Goal: Information Seeking & Learning: Learn about a topic

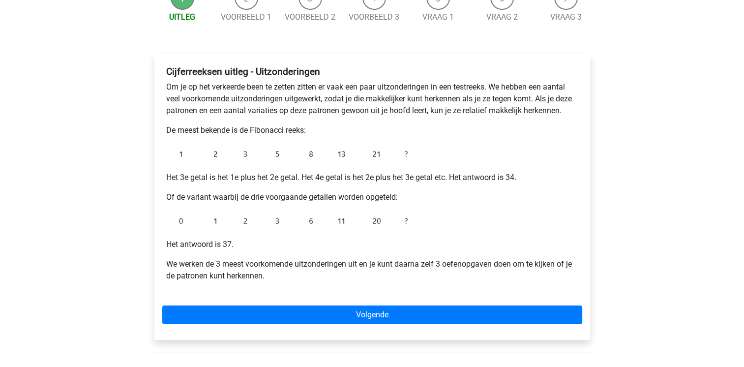
scroll to position [118, 0]
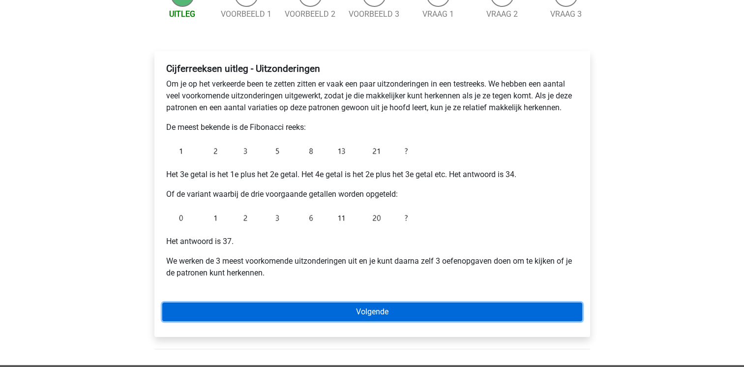
click at [274, 314] on link "Volgende" at bounding box center [372, 312] width 420 height 19
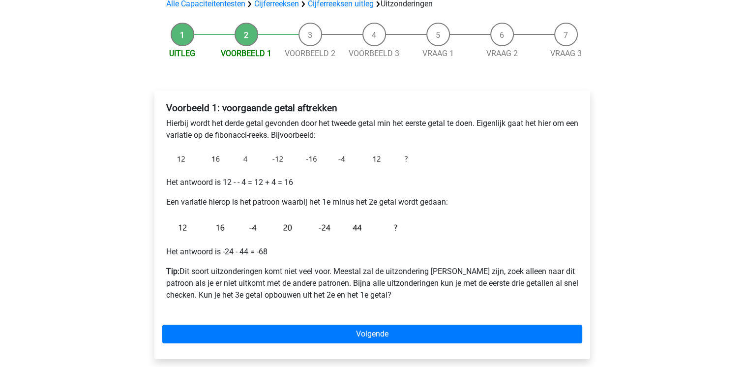
scroll to position [98, 0]
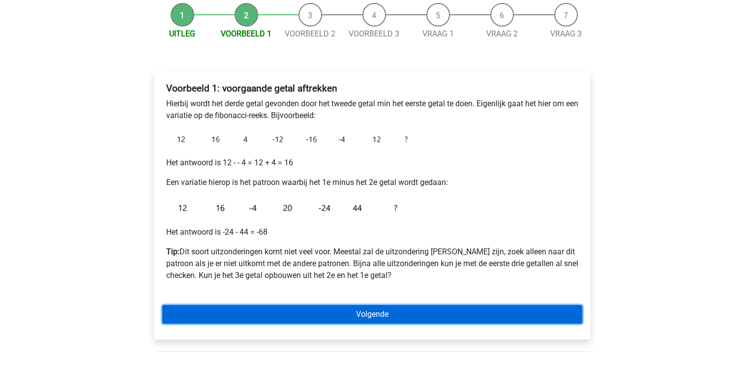
drag, startPoint x: 0, startPoint y: 0, endPoint x: 274, endPoint y: 314, distance: 417.3
click at [274, 314] on link "Volgende" at bounding box center [372, 314] width 420 height 19
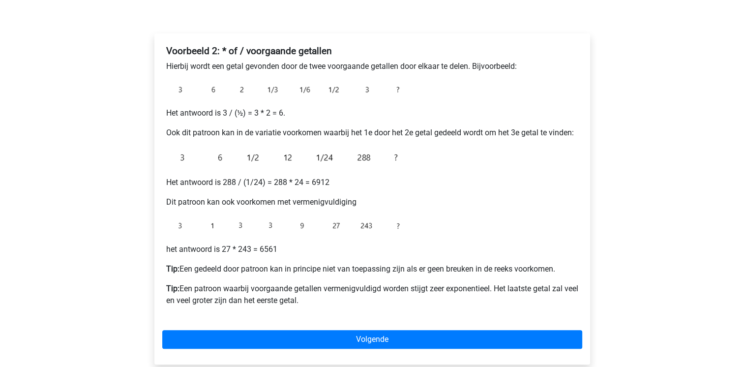
scroll to position [138, 0]
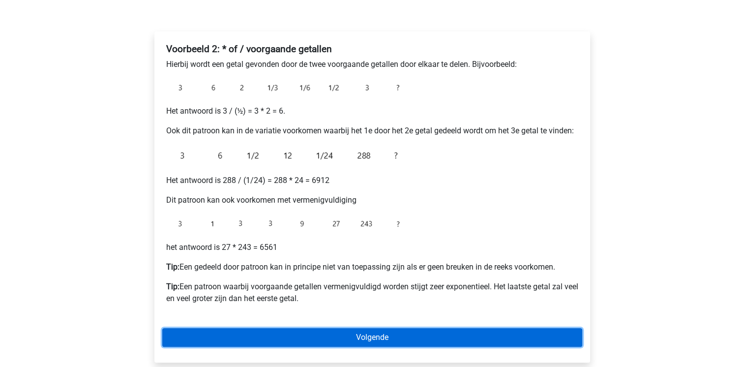
click at [283, 332] on link "Volgende" at bounding box center [372, 337] width 420 height 19
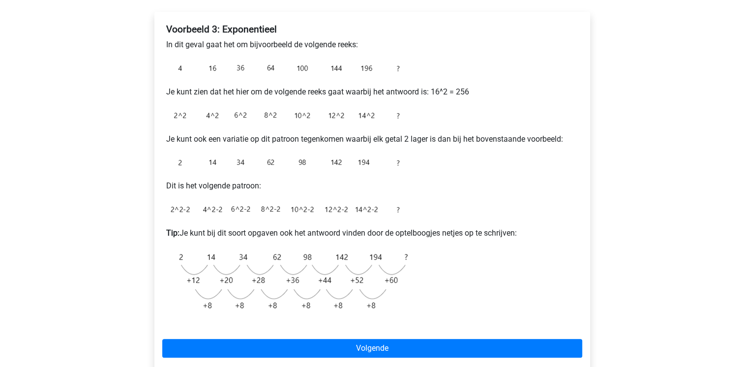
scroll to position [177, 0]
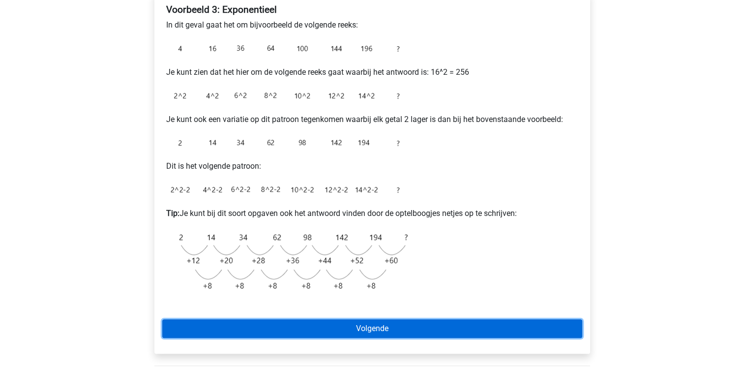
drag, startPoint x: 0, startPoint y: 0, endPoint x: 283, endPoint y: 332, distance: 436.1
click at [283, 332] on link "Volgende" at bounding box center [372, 328] width 420 height 19
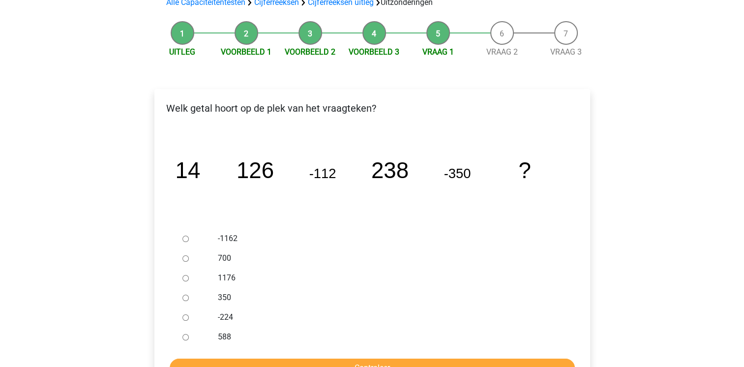
scroll to position [98, 0]
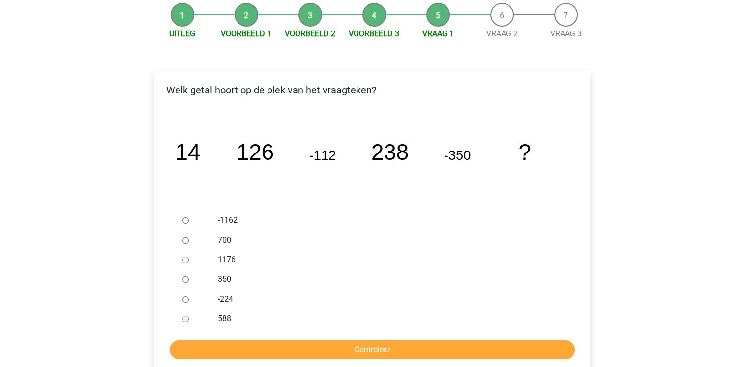
click at [184, 320] on input "588" at bounding box center [185, 319] width 6 height 6
radio input "true"
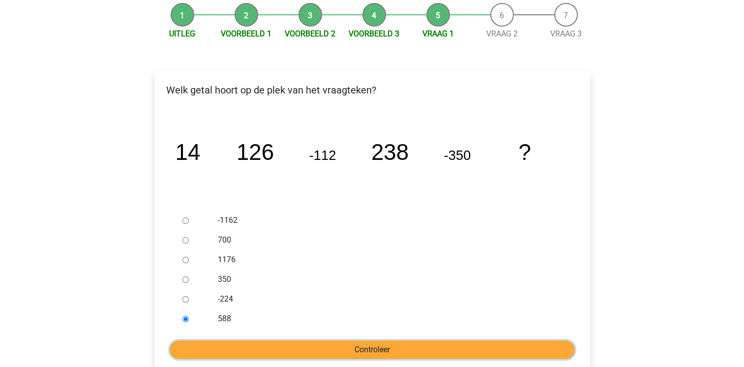
click at [212, 341] on input "Controleer" at bounding box center [372, 349] width 405 height 19
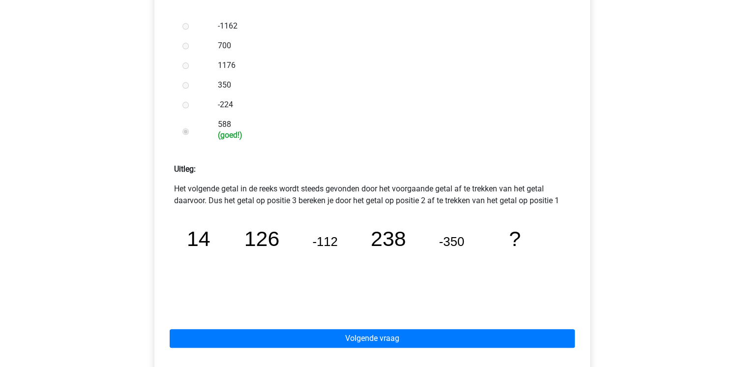
scroll to position [295, 0]
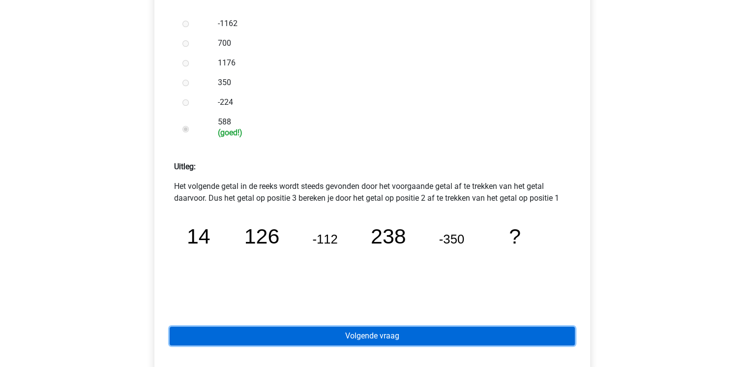
click at [325, 344] on link "Volgende vraag" at bounding box center [372, 336] width 405 height 19
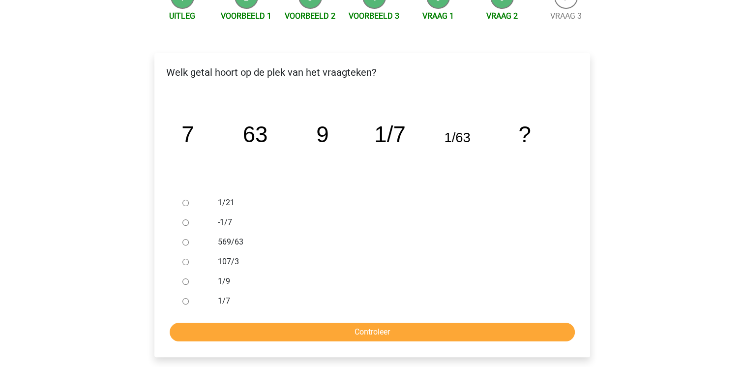
scroll to position [118, 0]
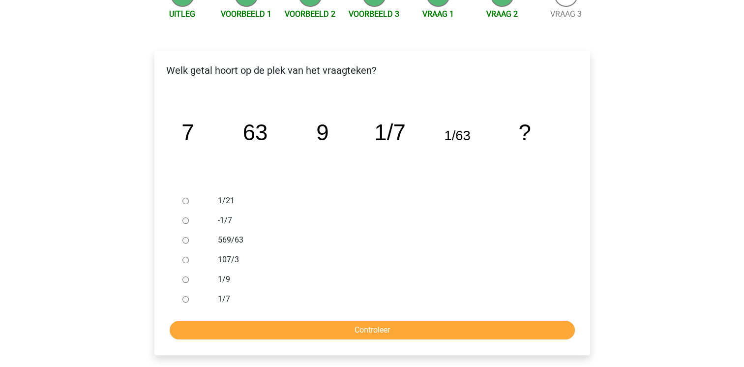
click at [189, 203] on div at bounding box center [195, 201] width 32 height 20
click at [185, 200] on input "1/21" at bounding box center [185, 201] width 6 height 6
radio input "true"
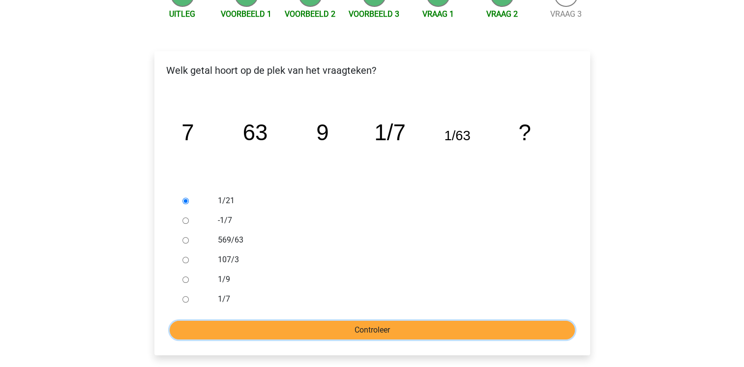
click at [277, 338] on input "Controleer" at bounding box center [372, 330] width 405 height 19
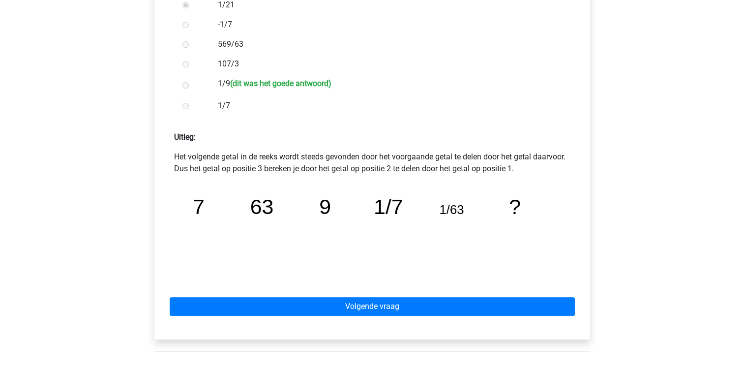
scroll to position [315, 0]
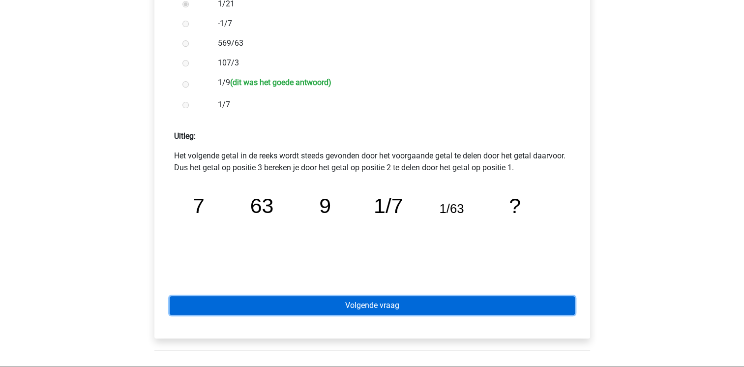
click at [295, 301] on link "Volgende vraag" at bounding box center [372, 305] width 405 height 19
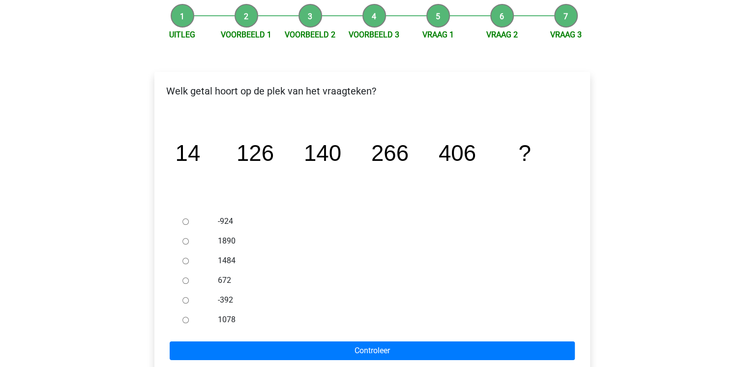
scroll to position [98, 0]
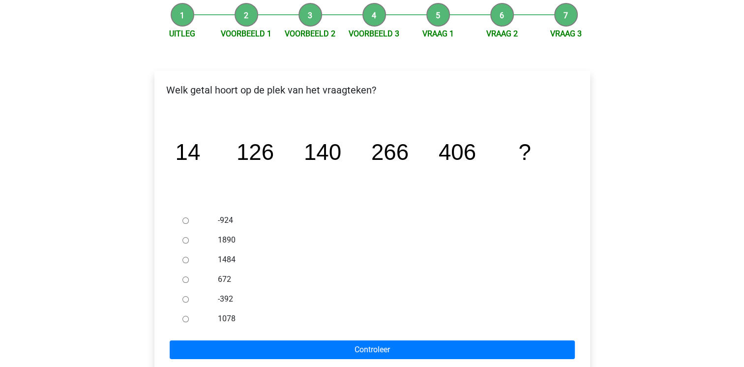
click at [184, 279] on input "672" at bounding box center [185, 279] width 6 height 6
radio input "true"
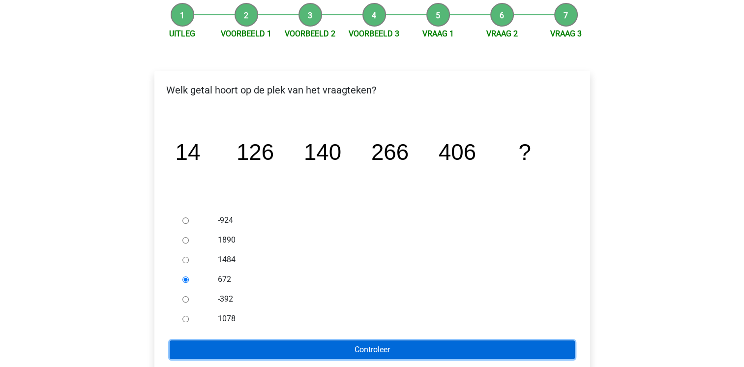
click at [227, 343] on input "Controleer" at bounding box center [372, 349] width 405 height 19
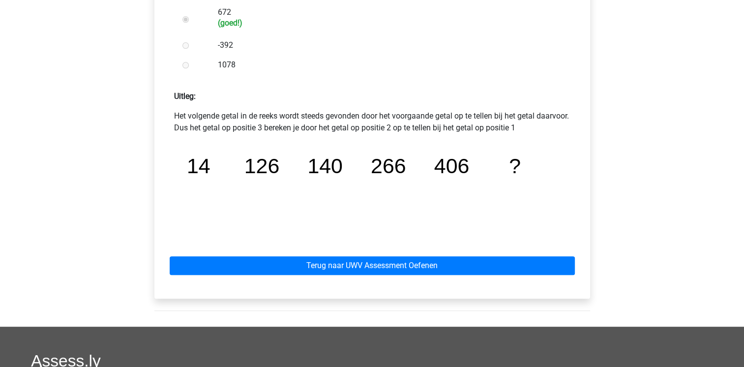
scroll to position [374, 0]
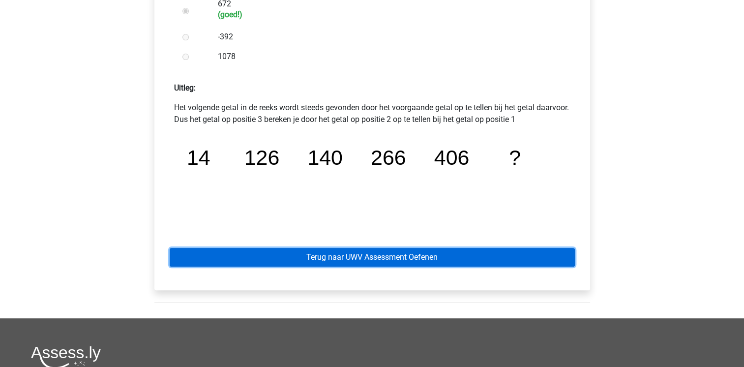
click at [272, 258] on link "Terug naar UWV Assessment Oefenen" at bounding box center [372, 257] width 405 height 19
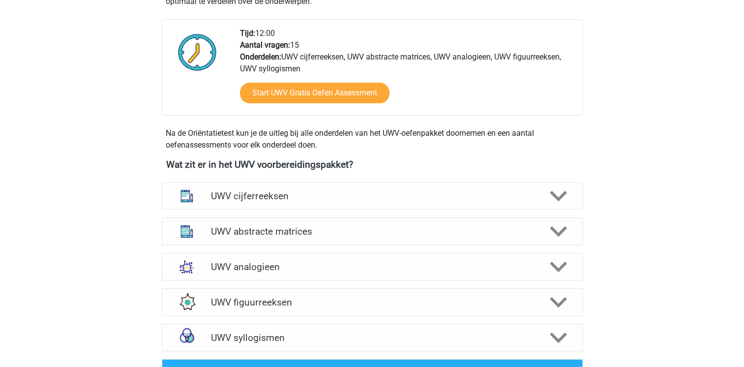
scroll to position [334, 0]
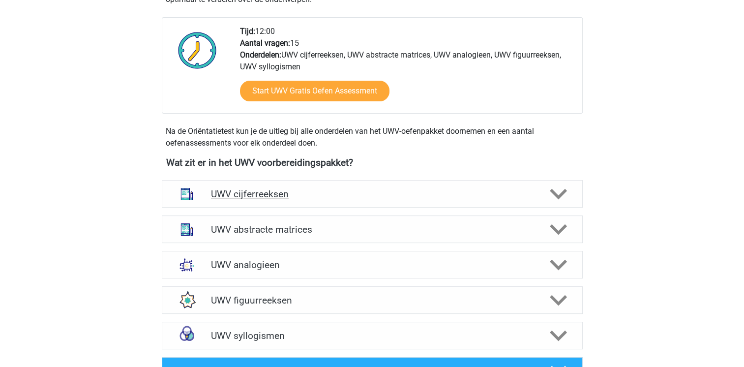
click at [566, 200] on icon at bounding box center [558, 193] width 17 height 17
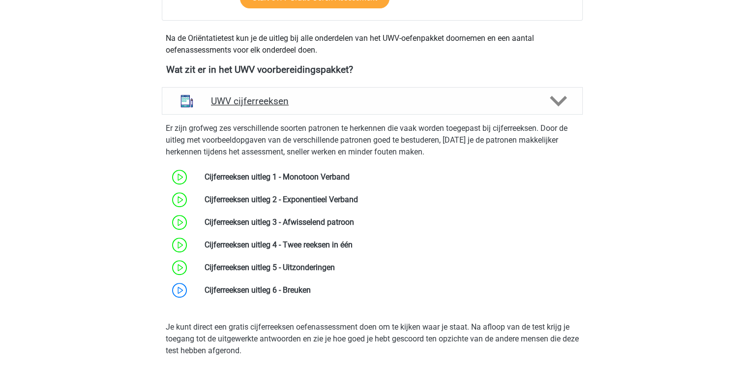
scroll to position [433, 0]
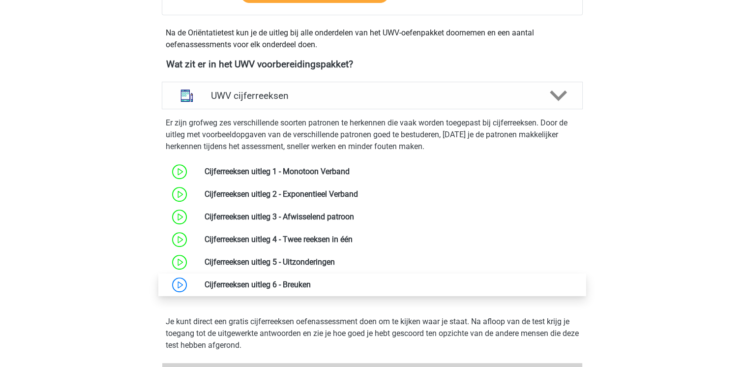
click at [311, 289] on link at bounding box center [311, 284] width 0 height 9
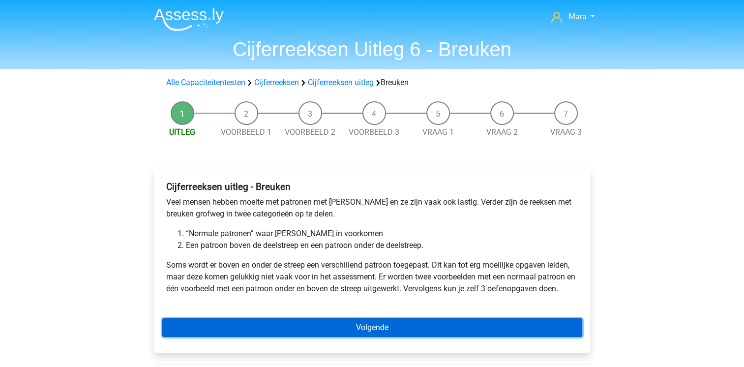
click at [211, 326] on link "Volgende" at bounding box center [372, 327] width 420 height 19
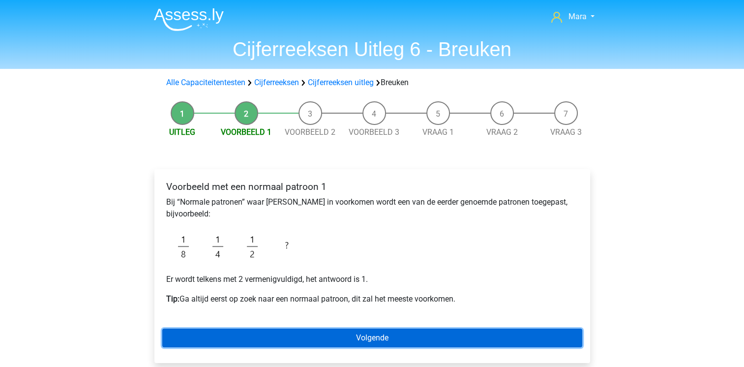
click at [211, 340] on link "Volgende" at bounding box center [372, 338] width 420 height 19
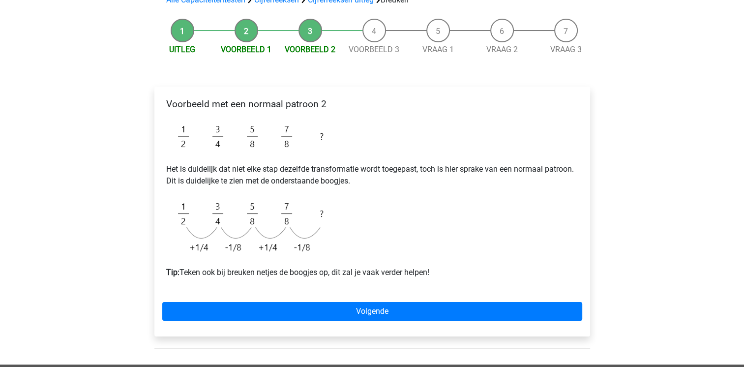
scroll to position [98, 0]
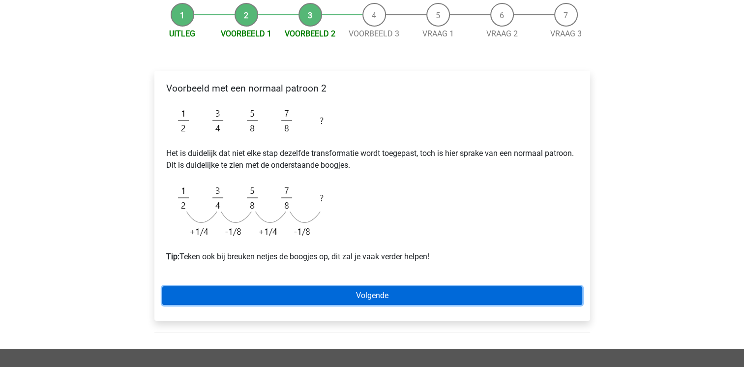
click at [232, 288] on link "Volgende" at bounding box center [372, 295] width 420 height 19
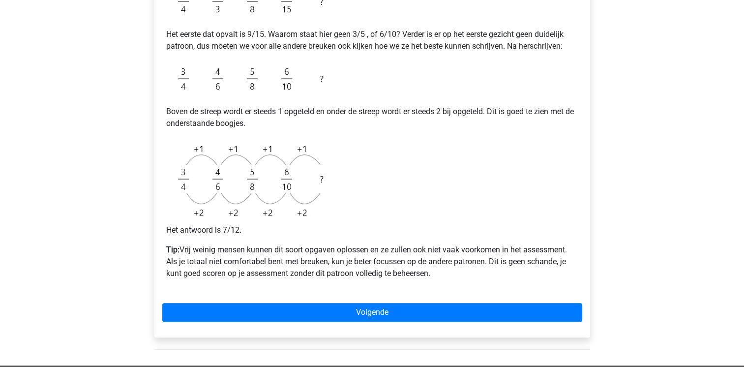
scroll to position [275, 0]
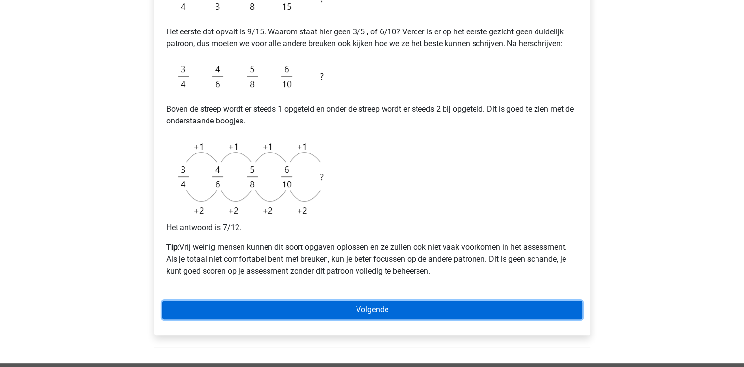
click at [246, 315] on link "Volgende" at bounding box center [372, 310] width 420 height 19
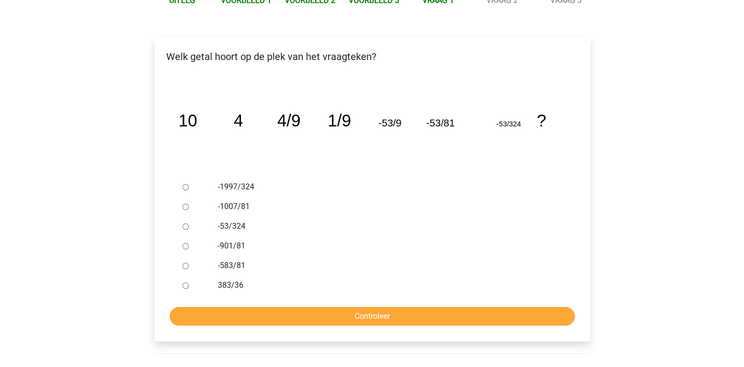
scroll to position [118, 0]
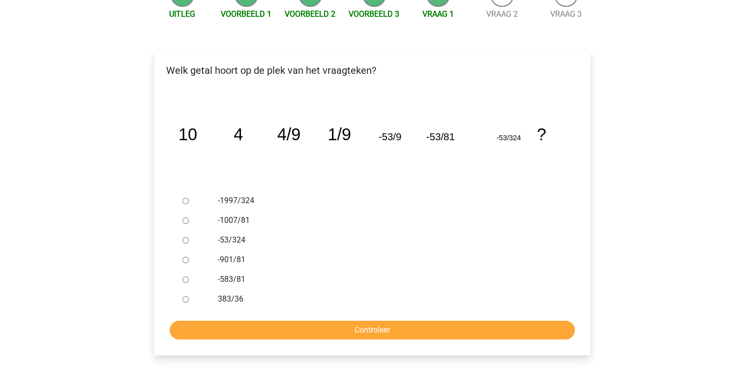
click at [187, 261] on input "-901/81" at bounding box center [185, 260] width 6 height 6
radio input "true"
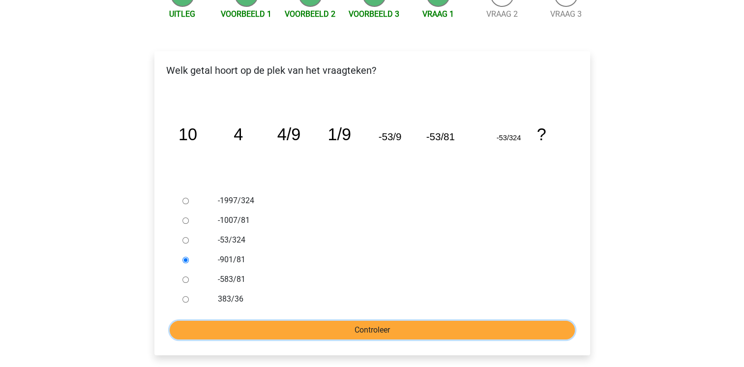
click at [214, 321] on input "Controleer" at bounding box center [372, 330] width 405 height 19
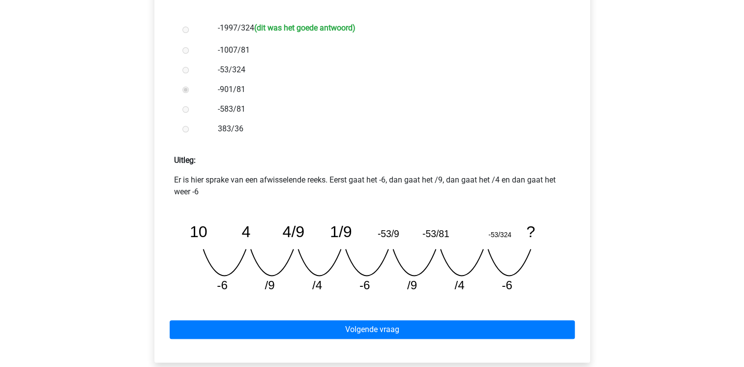
scroll to position [295, 0]
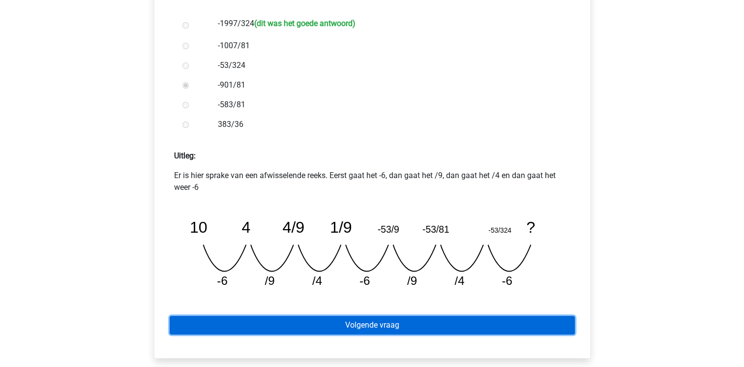
click at [347, 327] on link "Volgende vraag" at bounding box center [372, 325] width 405 height 19
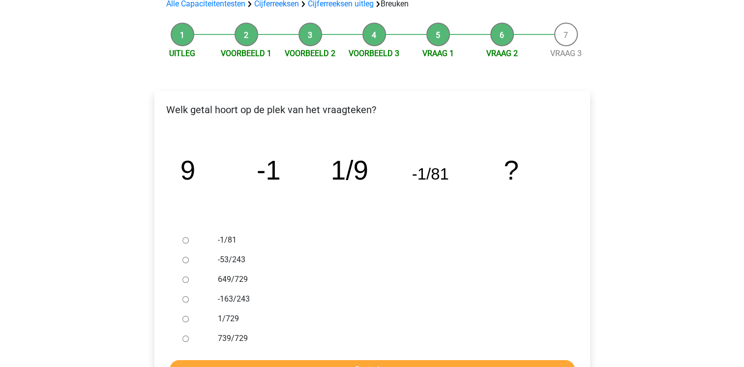
scroll to position [98, 0]
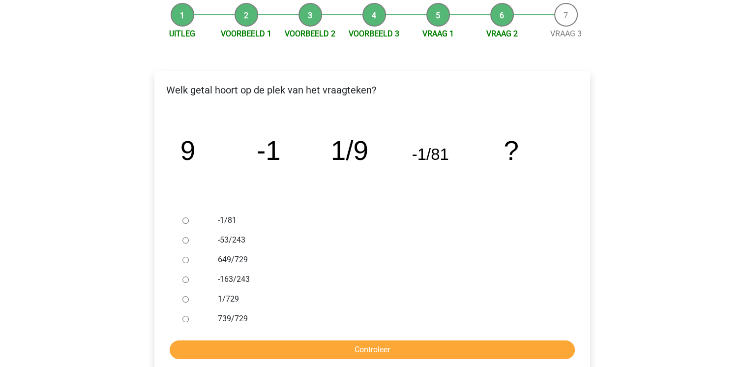
click at [182, 256] on div at bounding box center [195, 260] width 32 height 20
click at [185, 221] on input "-1/81" at bounding box center [185, 220] width 6 height 6
radio input "true"
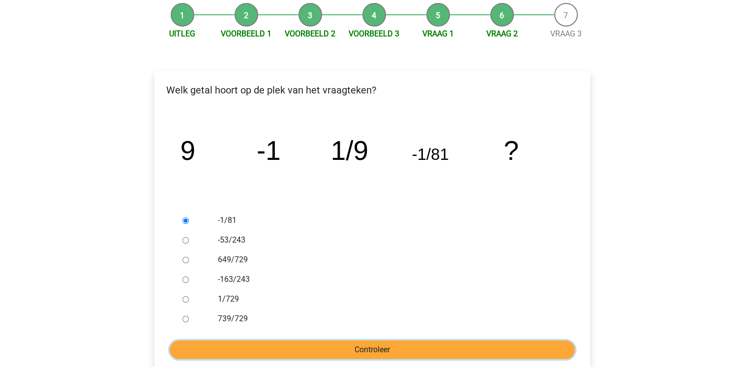
click at [224, 349] on input "Controleer" at bounding box center [372, 349] width 405 height 19
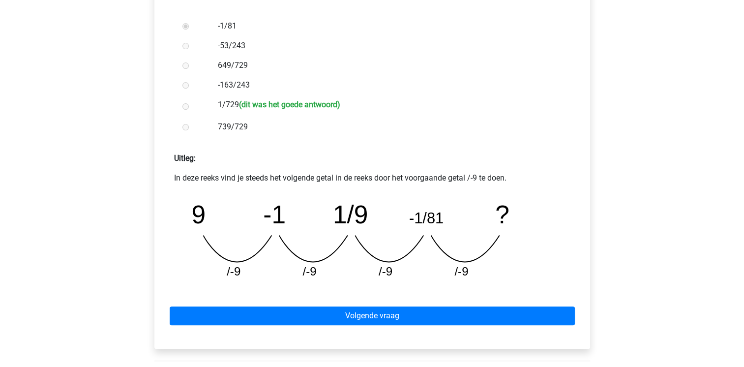
scroll to position [295, 0]
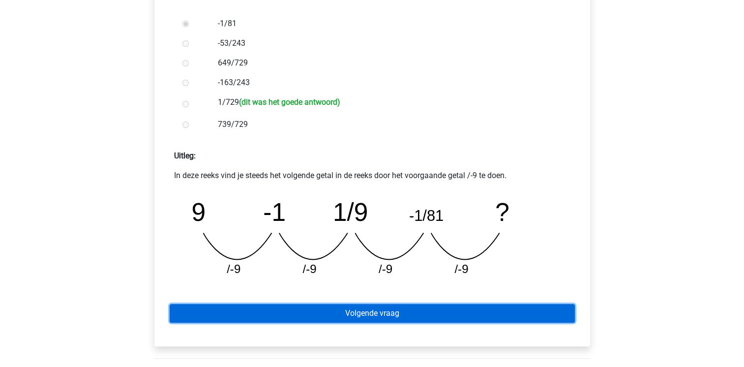
click at [300, 312] on link "Volgende vraag" at bounding box center [372, 313] width 405 height 19
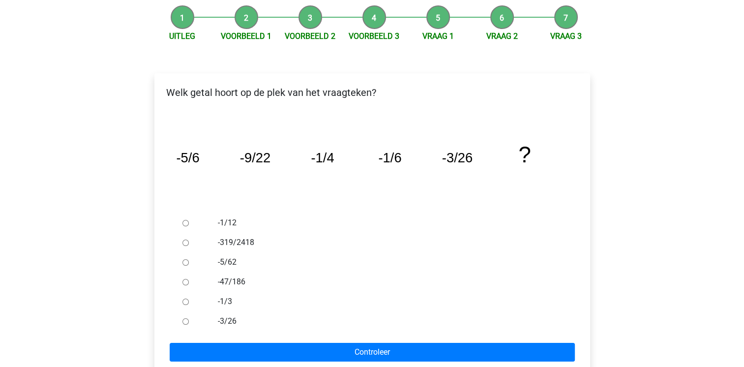
scroll to position [98, 0]
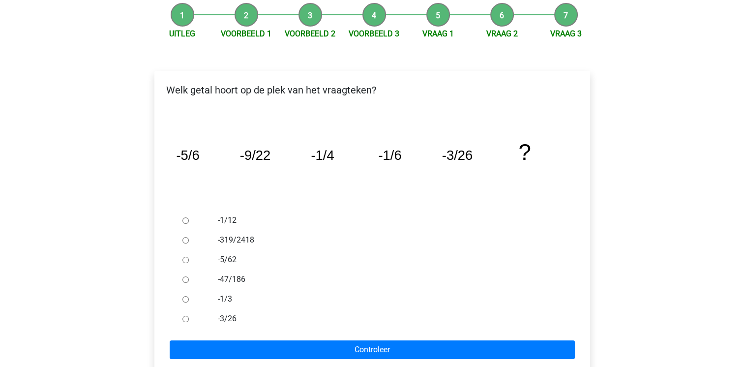
click at [183, 317] on input "-3/26" at bounding box center [185, 319] width 6 height 6
radio input "true"
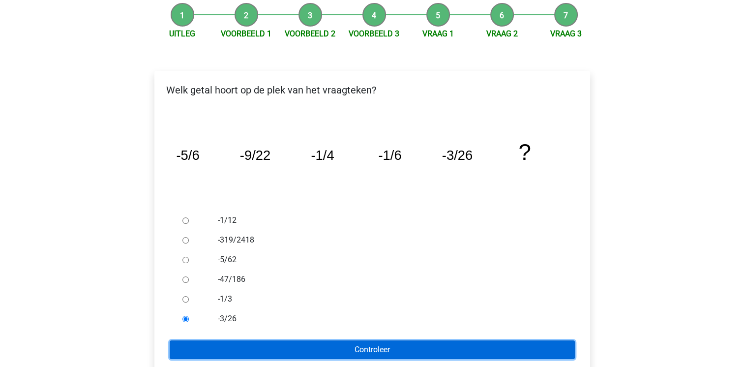
click at [201, 343] on input "Controleer" at bounding box center [372, 349] width 405 height 19
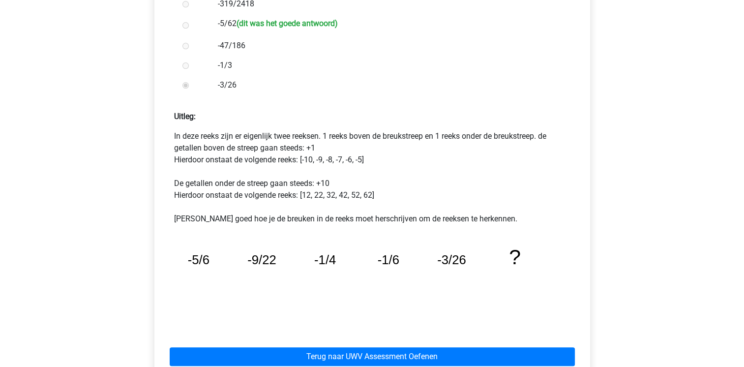
scroll to position [354, 0]
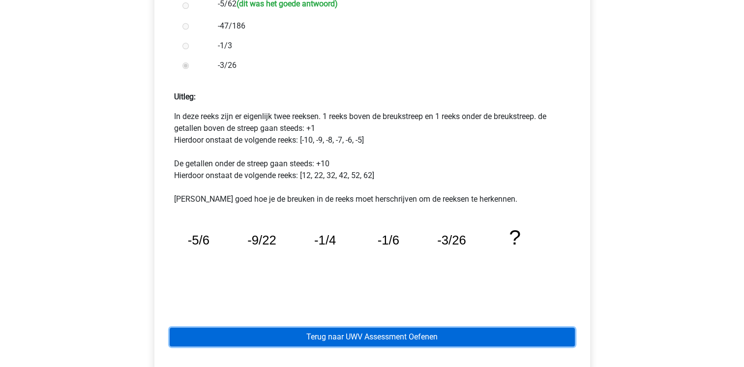
drag, startPoint x: 0, startPoint y: 0, endPoint x: 201, endPoint y: 343, distance: 397.7
click at [201, 343] on link "Terug naar UWV Assessment Oefenen" at bounding box center [372, 337] width 405 height 19
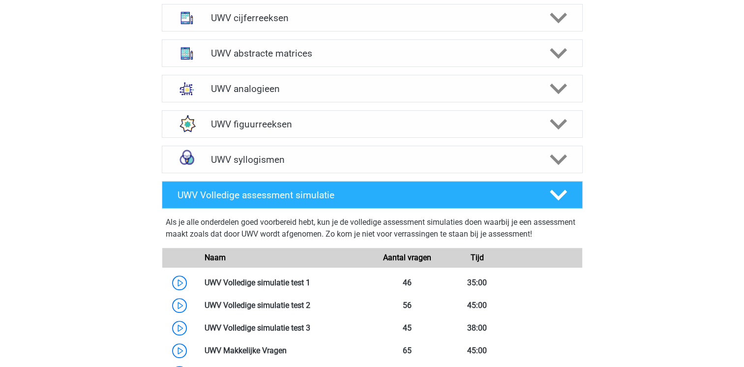
scroll to position [512, 0]
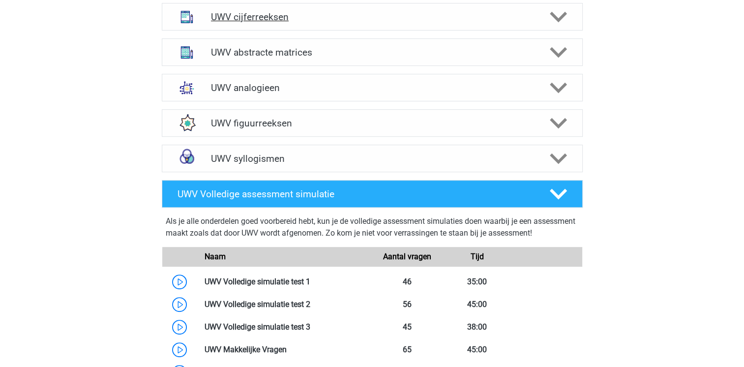
click at [555, 23] on polygon at bounding box center [558, 17] width 17 height 11
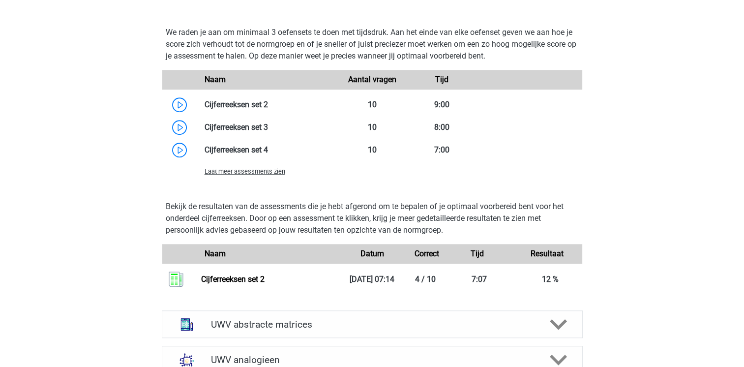
scroll to position [846, 0]
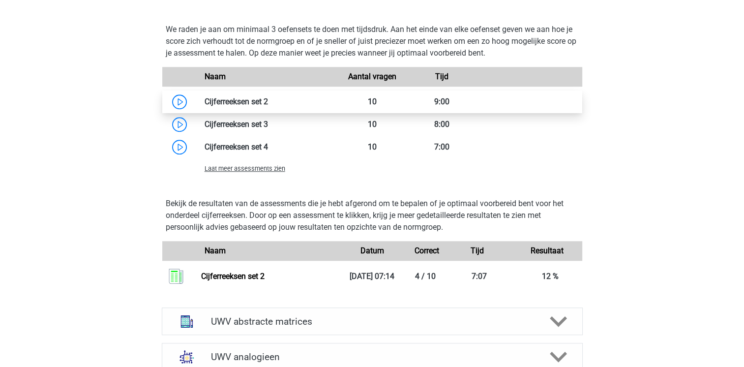
click at [268, 106] on link at bounding box center [268, 101] width 0 height 9
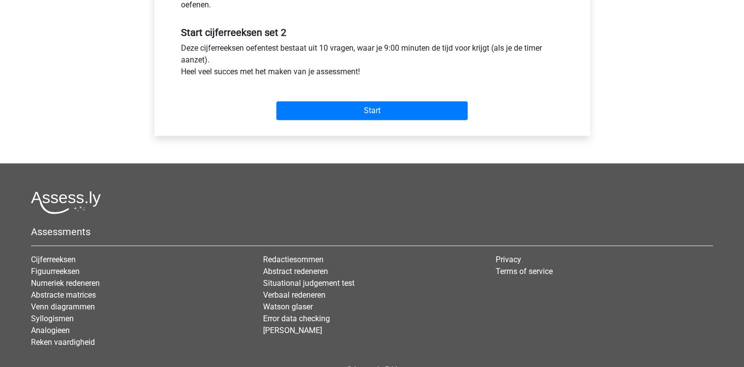
scroll to position [334, 0]
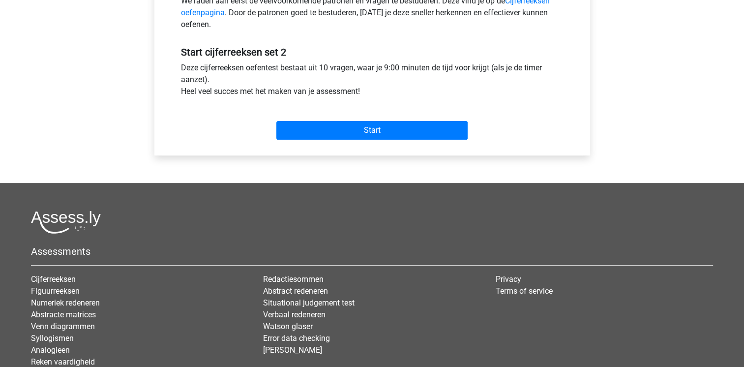
click at [177, 111] on div "Start" at bounding box center [372, 122] width 397 height 34
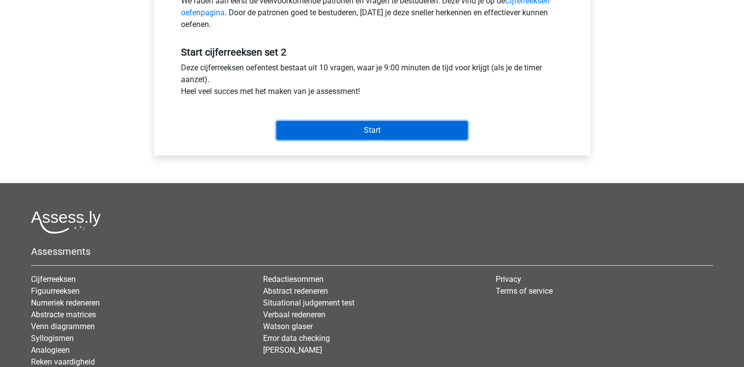
click at [286, 131] on input "Start" at bounding box center [371, 130] width 191 height 19
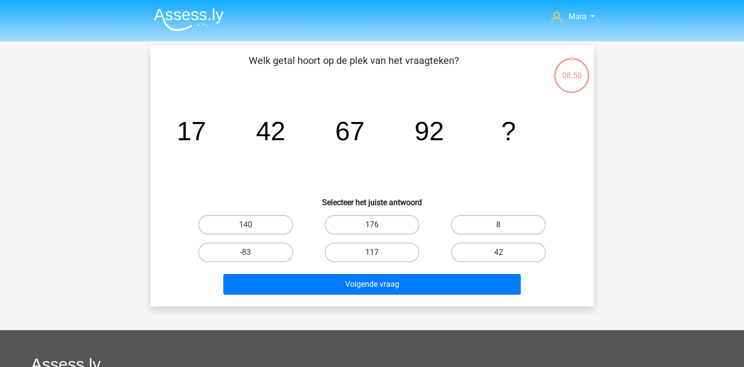
click at [372, 259] on label "117" at bounding box center [372, 253] width 95 height 20
click at [372, 259] on input "117" at bounding box center [375, 255] width 6 height 6
radio input "true"
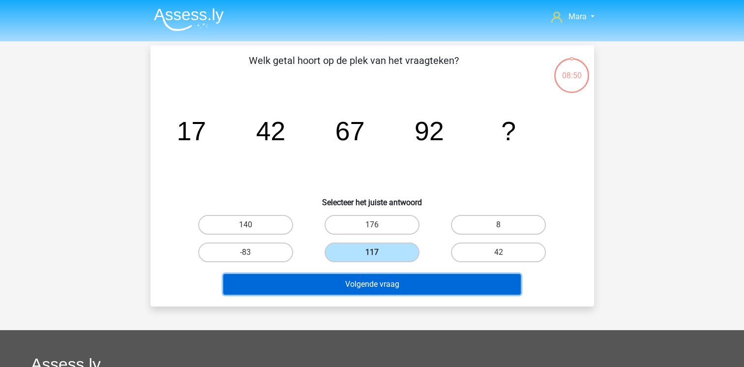
click at [373, 281] on button "Volgende vraag" at bounding box center [372, 284] width 298 height 21
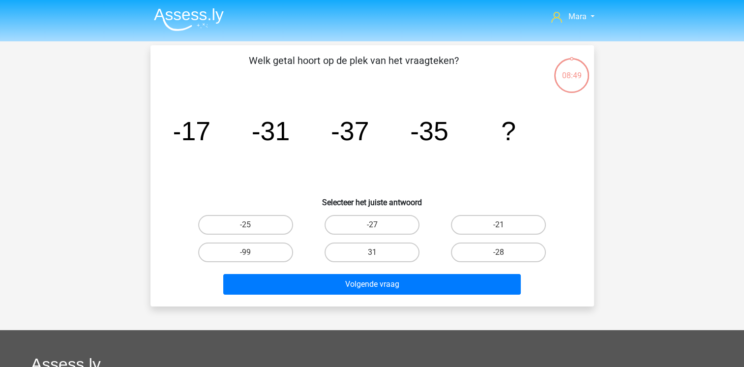
scroll to position [45, 0]
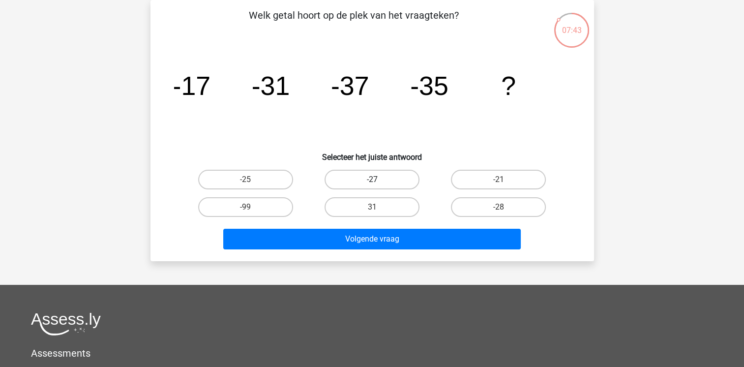
click at [389, 184] on label "-27" at bounding box center [372, 180] width 95 height 20
click at [378, 184] on input "-27" at bounding box center [375, 183] width 6 height 6
radio input "true"
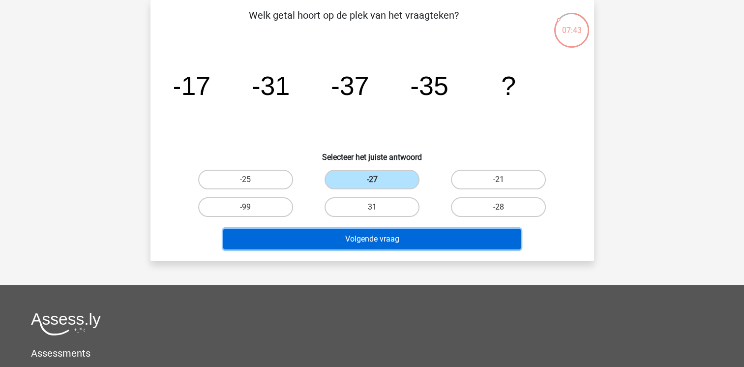
click at [400, 235] on button "Volgende vraag" at bounding box center [372, 239] width 298 height 21
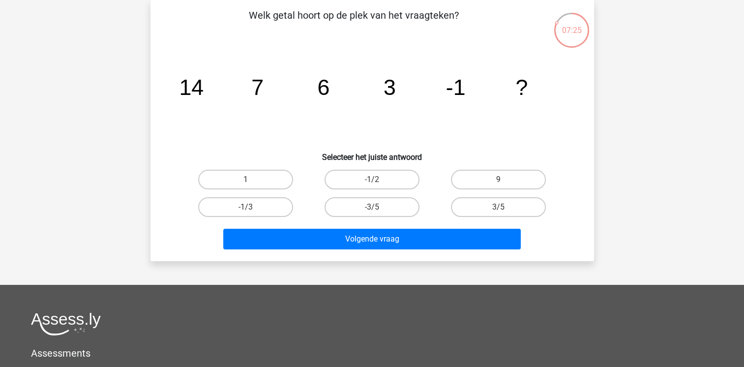
click at [378, 180] on input "-1/2" at bounding box center [375, 183] width 6 height 6
radio input "true"
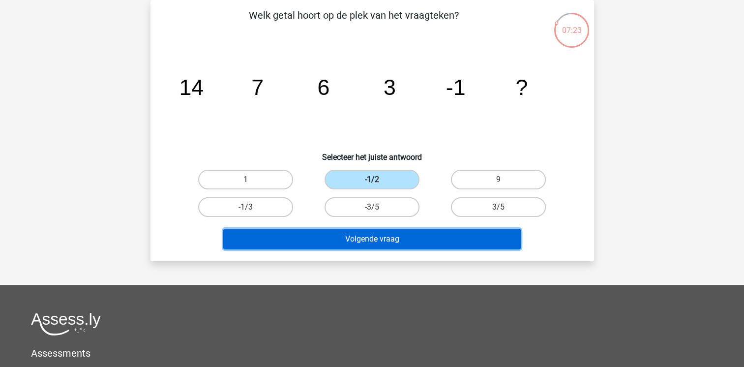
click at [381, 242] on button "Volgende vraag" at bounding box center [372, 239] width 298 height 21
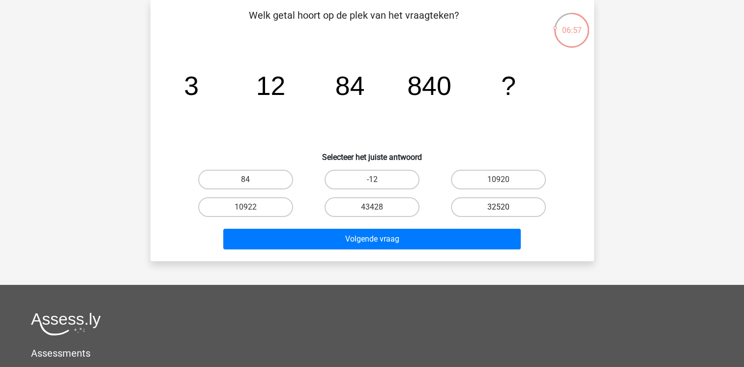
click at [476, 204] on label "32520" at bounding box center [498, 207] width 95 height 20
click at [499, 207] on input "32520" at bounding box center [502, 210] width 6 height 6
radio input "true"
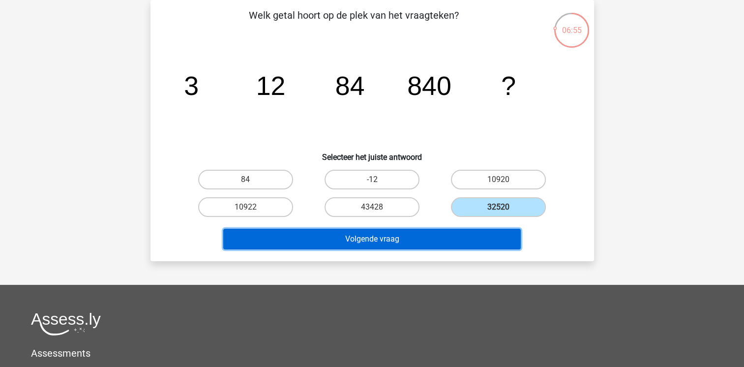
click at [429, 236] on button "Volgende vraag" at bounding box center [372, 239] width 298 height 21
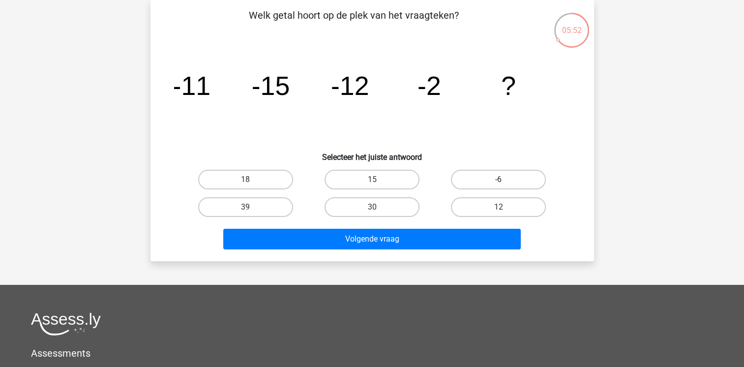
click at [486, 173] on label "-6" at bounding box center [498, 180] width 95 height 20
click at [499, 180] on input "-6" at bounding box center [502, 183] width 6 height 6
radio input "true"
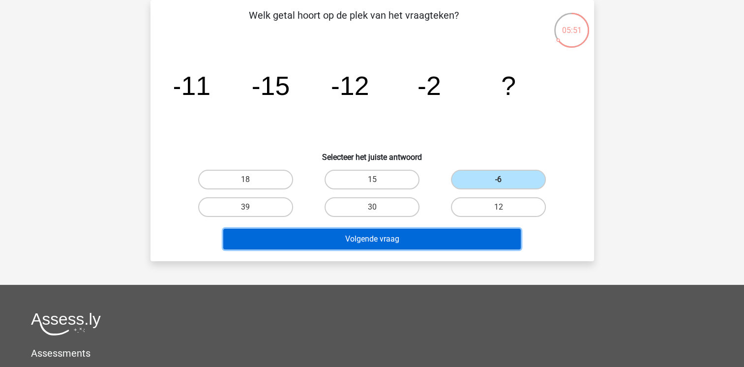
click at [405, 238] on button "Volgende vraag" at bounding box center [372, 239] width 298 height 21
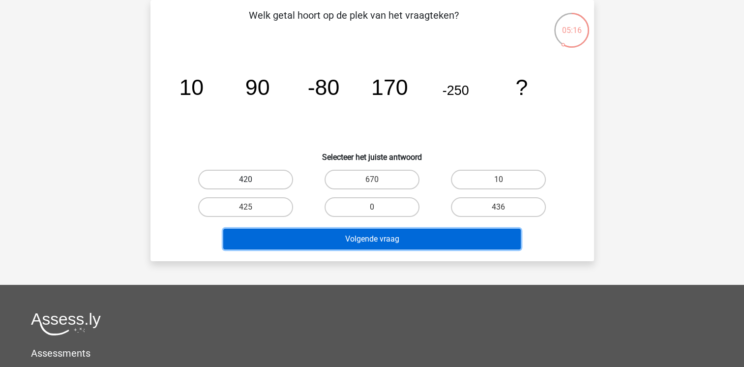
drag, startPoint x: 405, startPoint y: 238, endPoint x: 271, endPoint y: 180, distance: 146.1
click at [271, 180] on div "Welk getal hoort op de plek van het vraagteken? image/svg+xml 10 90 -80 170 -25…" at bounding box center [372, 130] width 436 height 245
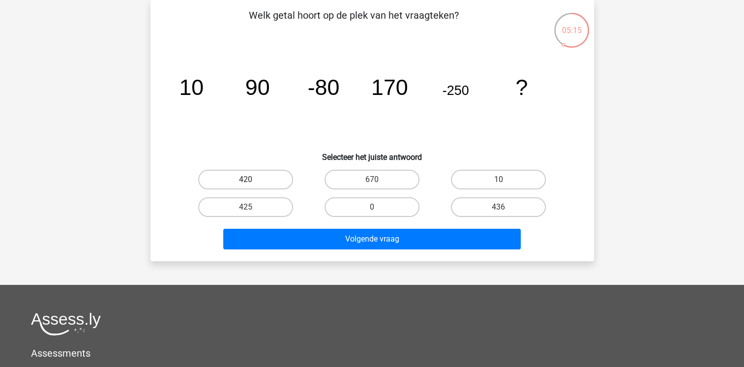
click at [271, 180] on label "420" at bounding box center [245, 180] width 95 height 20
click at [252, 180] on input "420" at bounding box center [248, 183] width 6 height 6
radio input "true"
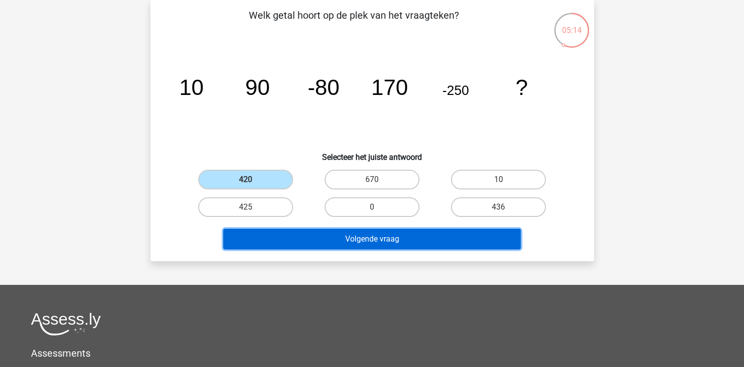
click at [381, 236] on button "Volgende vraag" at bounding box center [372, 239] width 298 height 21
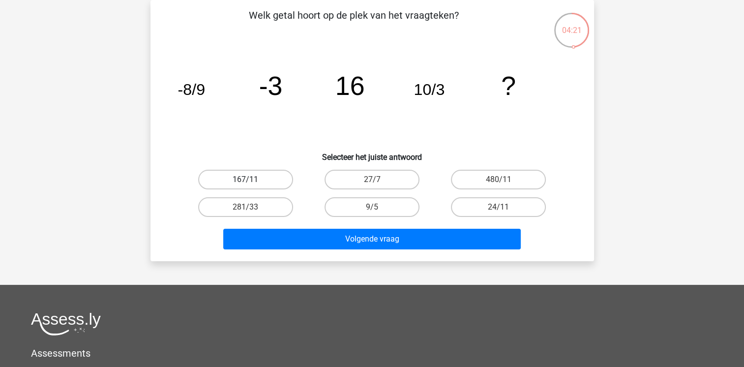
click at [248, 176] on label "167/11" at bounding box center [245, 180] width 95 height 20
click at [248, 180] on input "167/11" at bounding box center [248, 183] width 6 height 6
radio input "true"
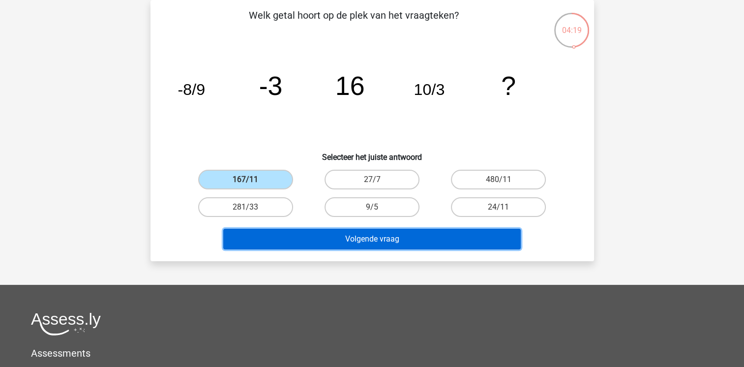
click at [261, 239] on button "Volgende vraag" at bounding box center [372, 239] width 298 height 21
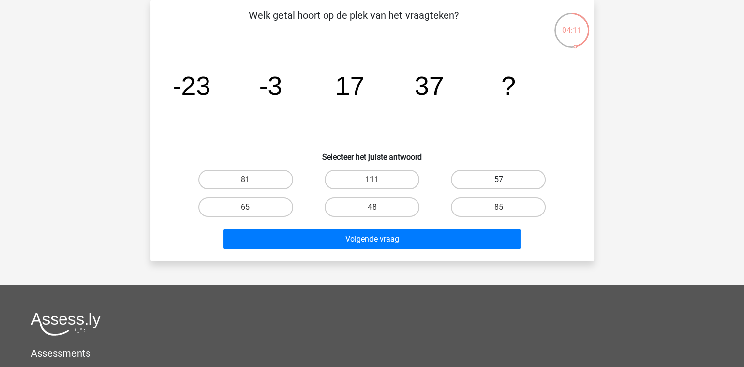
click at [471, 183] on label "57" at bounding box center [498, 180] width 95 height 20
click at [499, 183] on input "57" at bounding box center [502, 183] width 6 height 6
radio input "true"
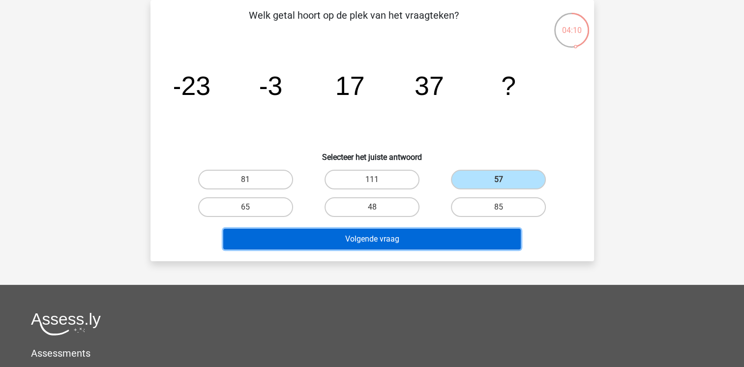
click at [424, 241] on button "Volgende vraag" at bounding box center [372, 239] width 298 height 21
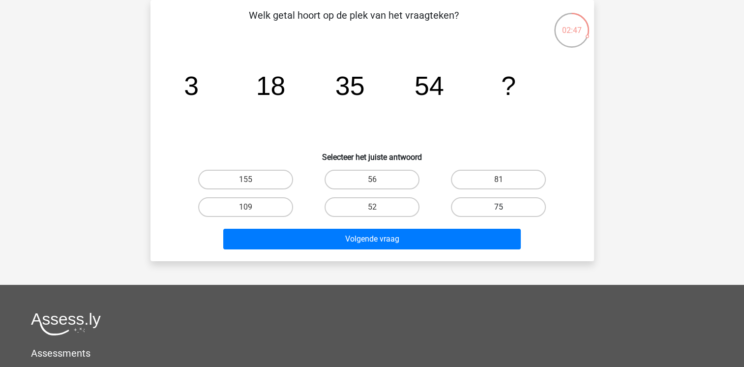
click at [497, 211] on label "75" at bounding box center [498, 207] width 95 height 20
click at [499, 211] on input "75" at bounding box center [502, 210] width 6 height 6
radio input "true"
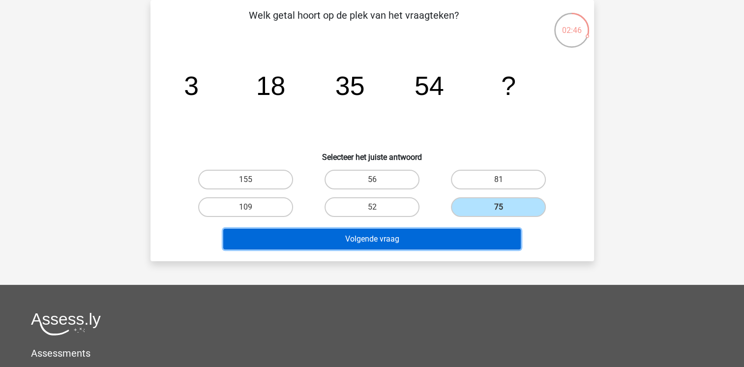
click at [486, 240] on button "Volgende vraag" at bounding box center [372, 239] width 298 height 21
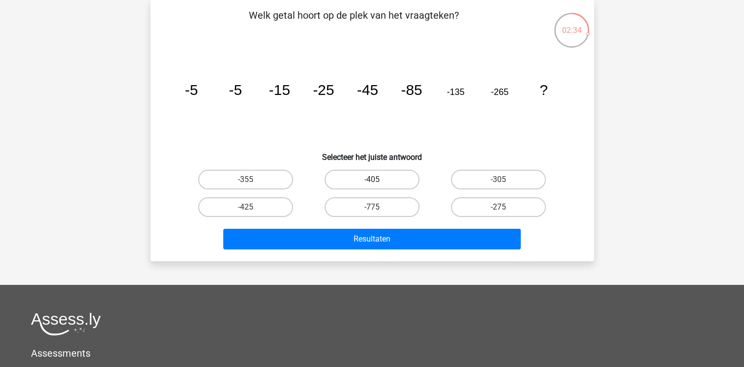
click at [362, 179] on label "-405" at bounding box center [372, 180] width 95 height 20
click at [372, 180] on input "-405" at bounding box center [375, 183] width 6 height 6
radio input "true"
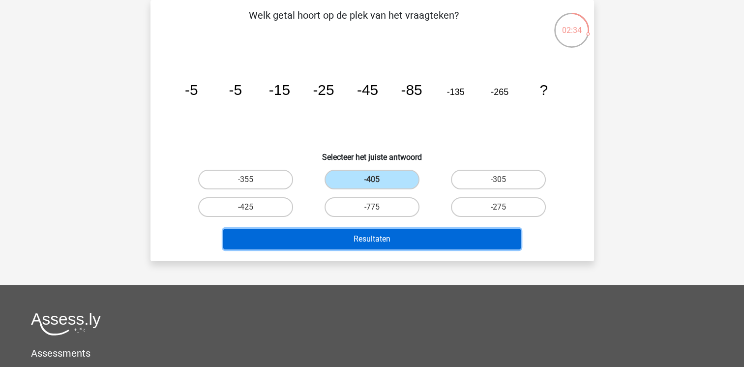
click at [360, 245] on button "Resultaten" at bounding box center [372, 239] width 298 height 21
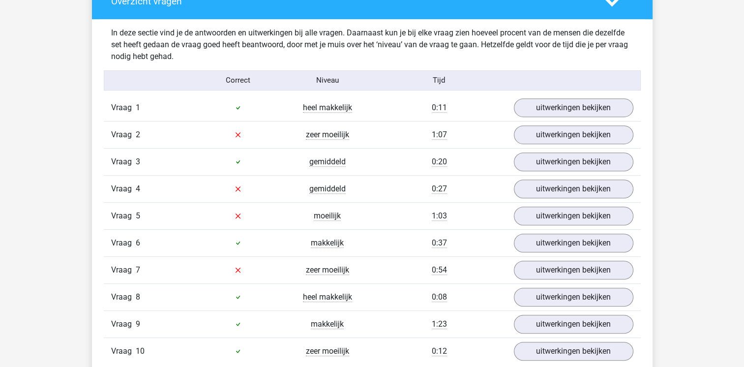
scroll to position [551, 0]
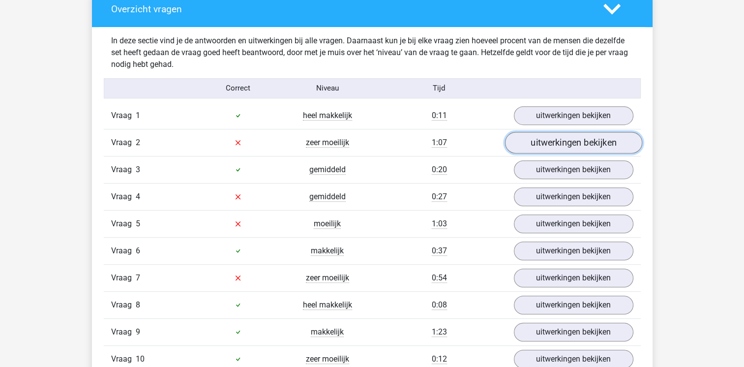
click at [541, 139] on link "uitwerkingen bekijken" at bounding box center [573, 143] width 137 height 22
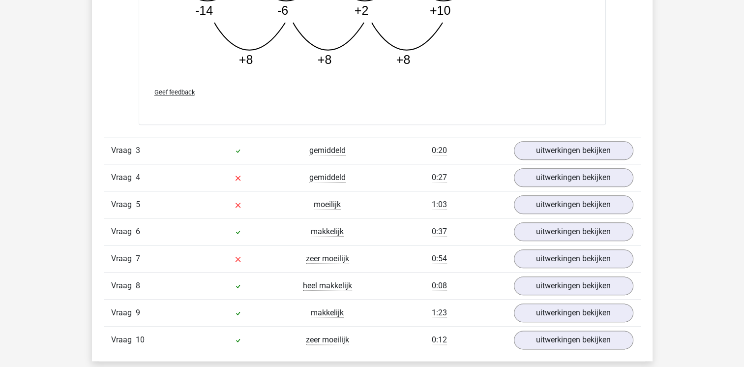
scroll to position [1082, 0]
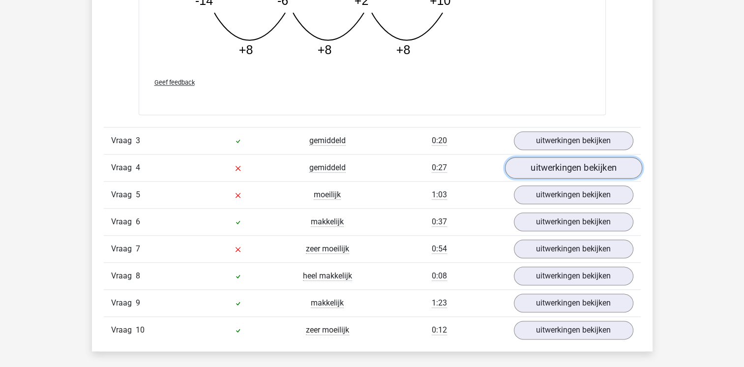
click at [550, 173] on link "uitwerkingen bekijken" at bounding box center [573, 168] width 137 height 22
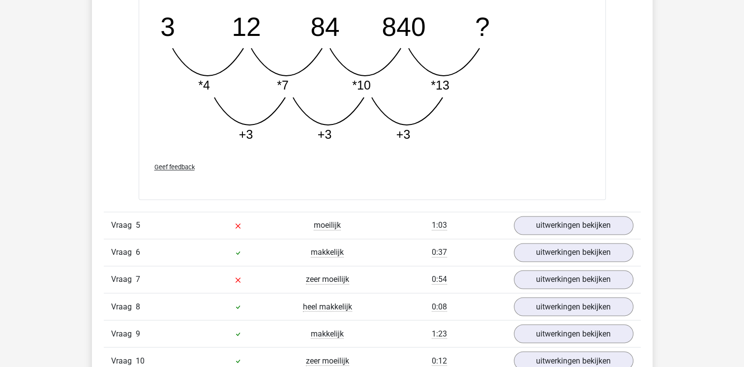
scroll to position [1574, 0]
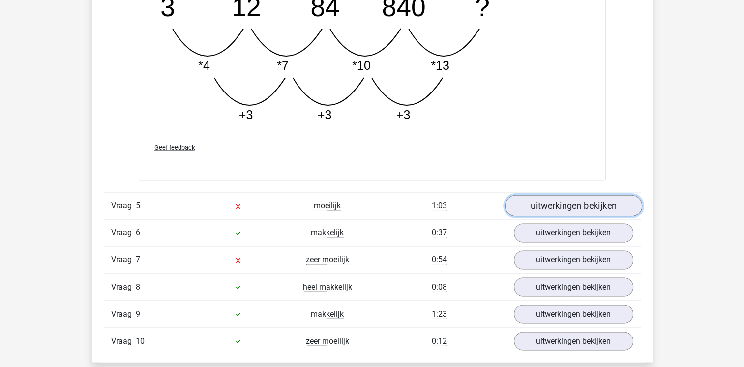
click at [614, 208] on link "uitwerkingen bekijken" at bounding box center [573, 206] width 137 height 22
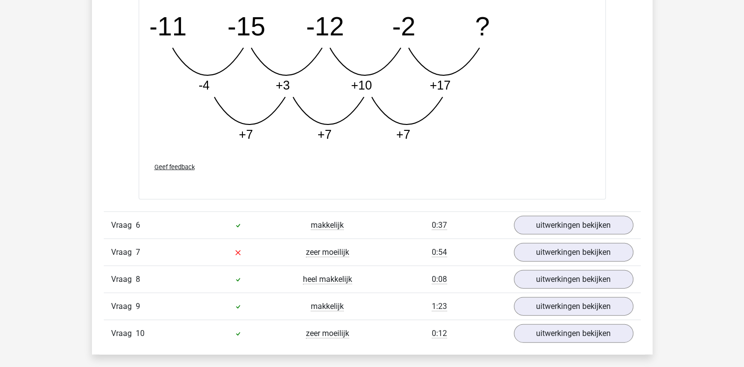
scroll to position [2086, 0]
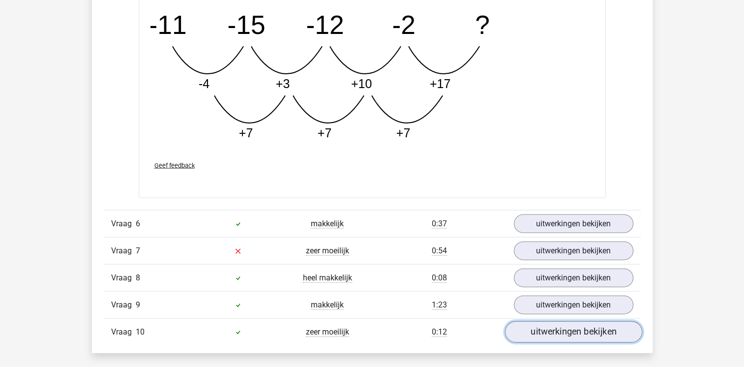
click at [562, 328] on link "uitwerkingen bekijken" at bounding box center [573, 332] width 137 height 22
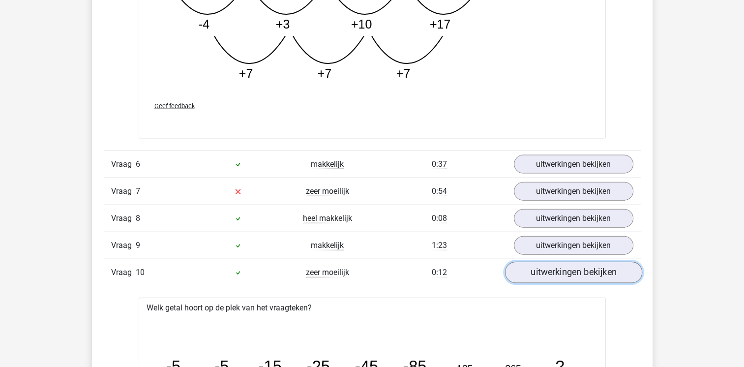
scroll to position [2145, 0]
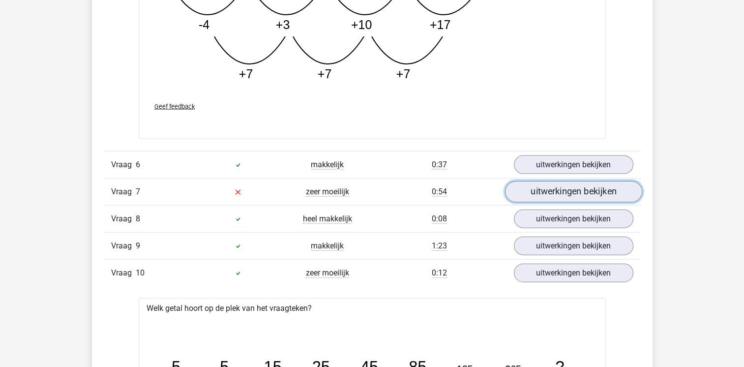
click at [567, 186] on link "uitwerkingen bekijken" at bounding box center [573, 192] width 137 height 22
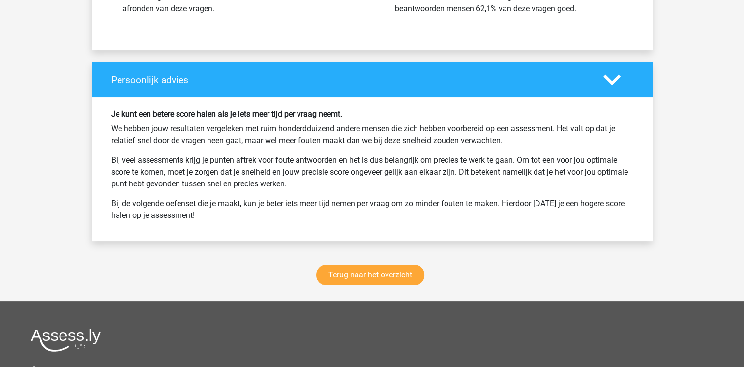
scroll to position [3837, 0]
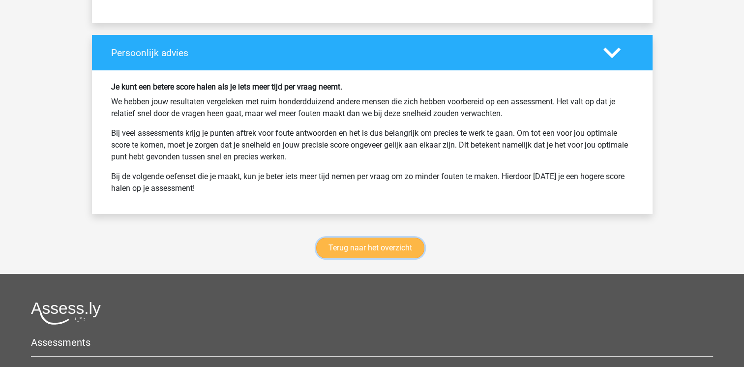
click at [391, 249] on link "Terug naar het overzicht" at bounding box center [370, 248] width 108 height 21
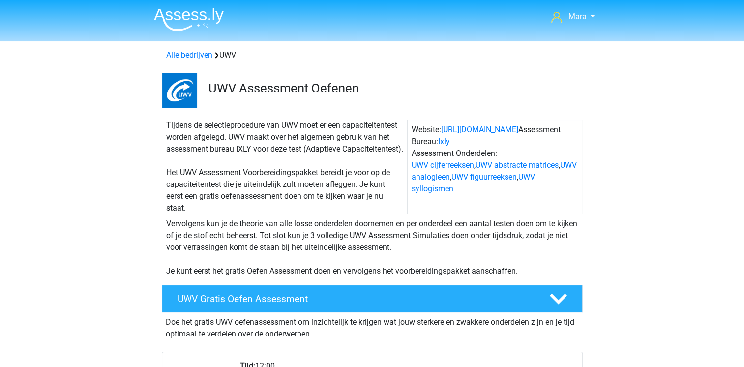
click at [167, 200] on div "Tijdens de selectieprocedure van UWV moet er een capaciteitentest worden afgele…" at bounding box center [284, 167] width 245 height 94
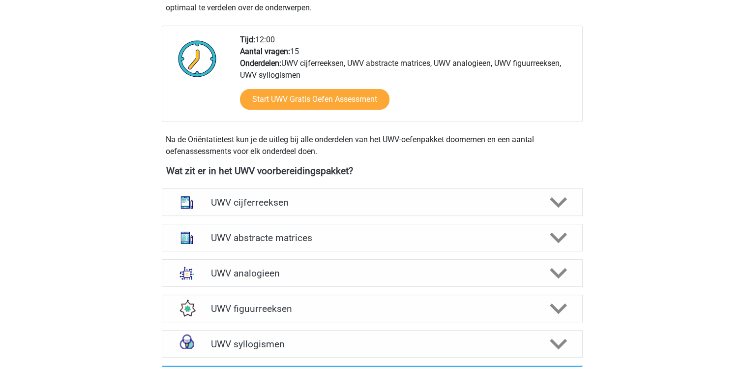
scroll to position [315, 0]
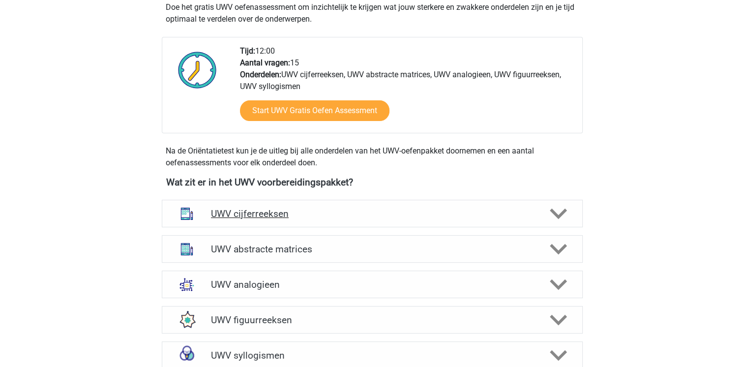
click at [563, 219] on polygon at bounding box center [558, 214] width 17 height 11
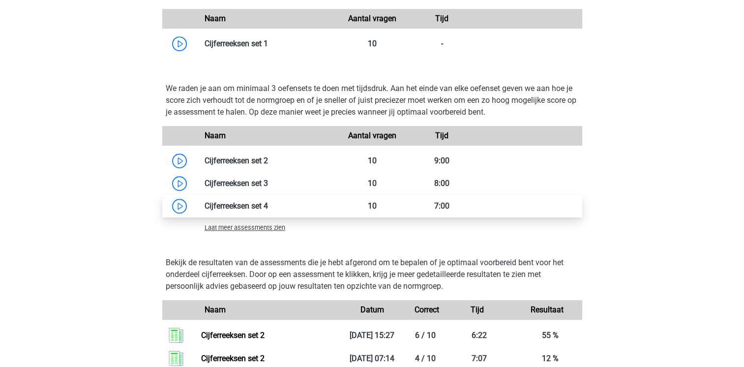
scroll to position [767, 0]
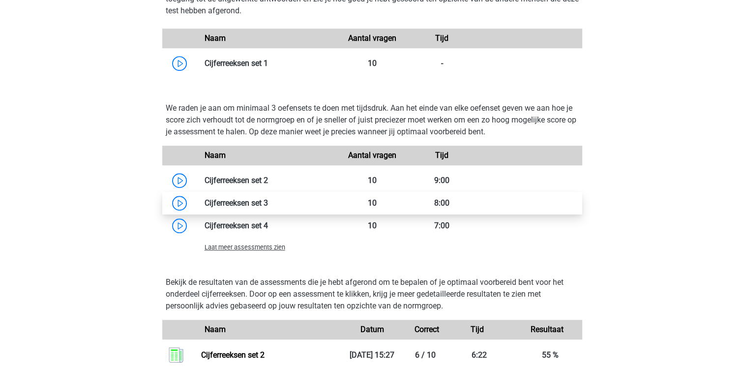
click at [268, 208] on link at bounding box center [268, 202] width 0 height 9
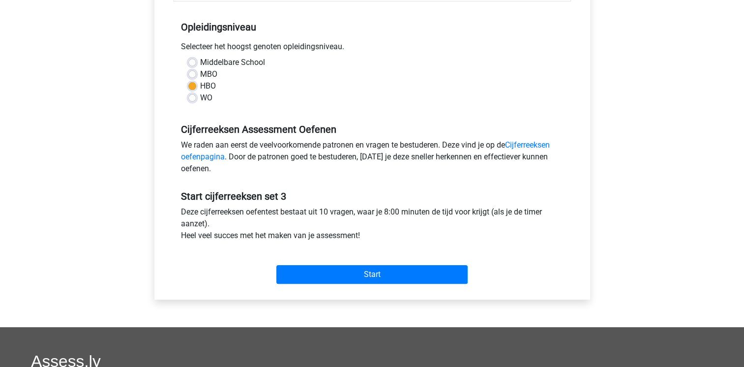
scroll to position [197, 0]
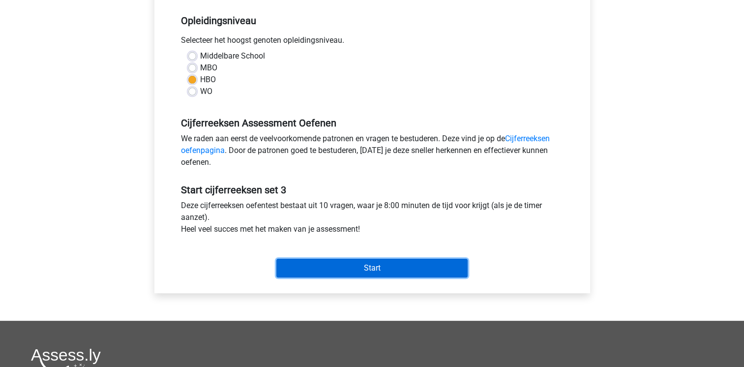
click at [408, 272] on input "Start" at bounding box center [371, 268] width 191 height 19
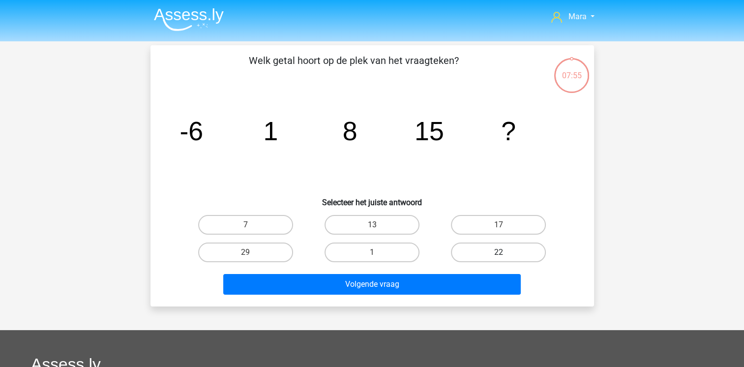
click at [471, 253] on label "22" at bounding box center [498, 253] width 95 height 20
click at [499, 253] on input "22" at bounding box center [502, 255] width 6 height 6
radio input "true"
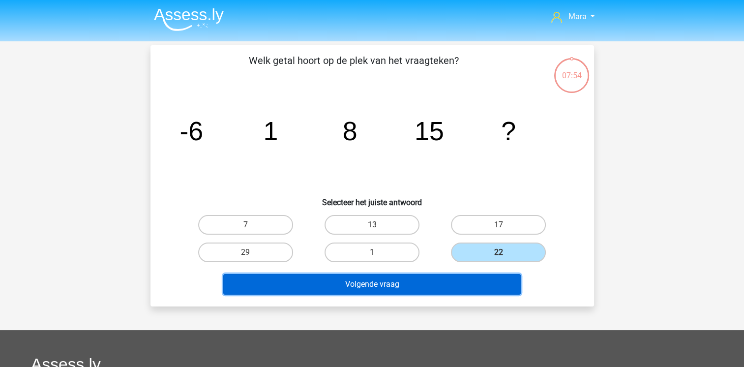
click at [436, 282] on button "Volgende vraag" at bounding box center [372, 284] width 298 height 21
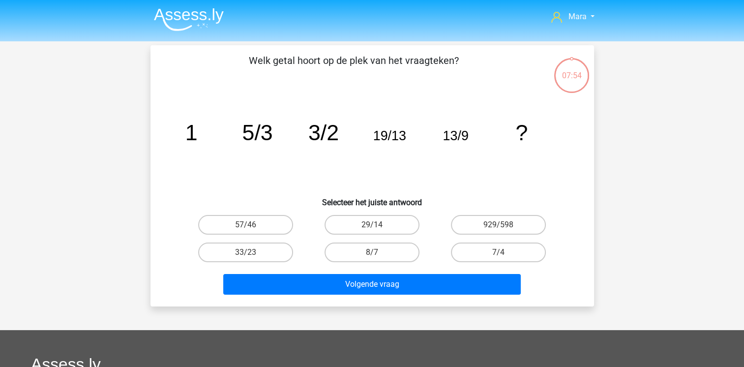
scroll to position [45, 0]
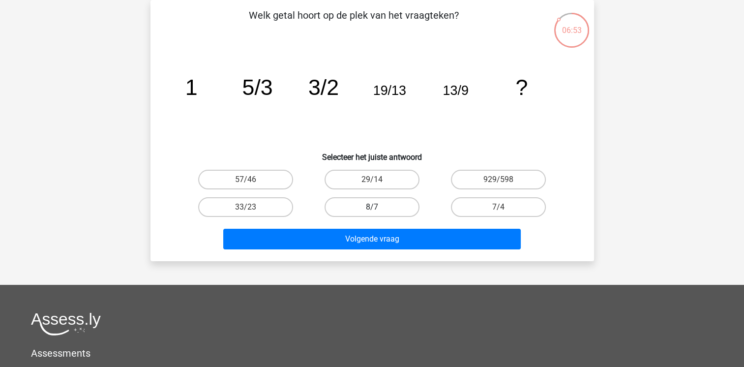
click at [398, 202] on label "8/7" at bounding box center [372, 207] width 95 height 20
click at [378, 207] on input "8/7" at bounding box center [375, 210] width 6 height 6
radio input "true"
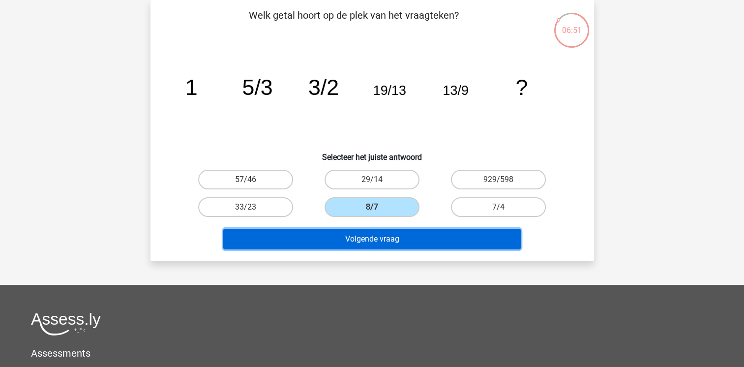
click at [395, 232] on button "Volgende vraag" at bounding box center [372, 239] width 298 height 21
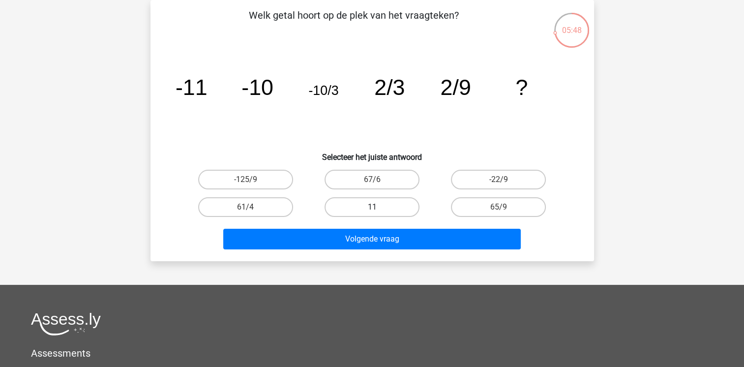
click at [386, 213] on label "11" at bounding box center [372, 207] width 95 height 20
click at [378, 213] on input "11" at bounding box center [375, 210] width 6 height 6
radio input "true"
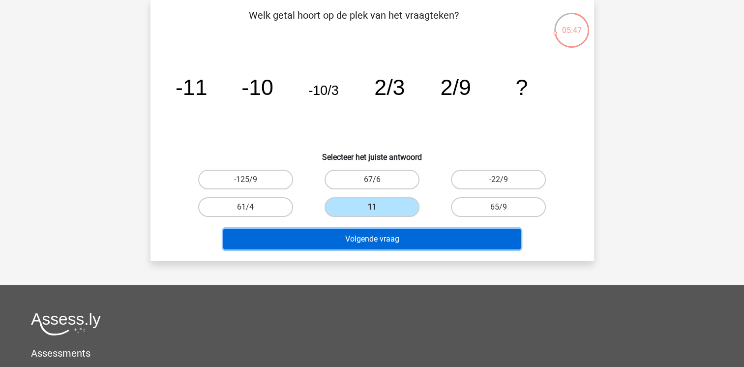
click at [386, 237] on button "Volgende vraag" at bounding box center [372, 239] width 298 height 21
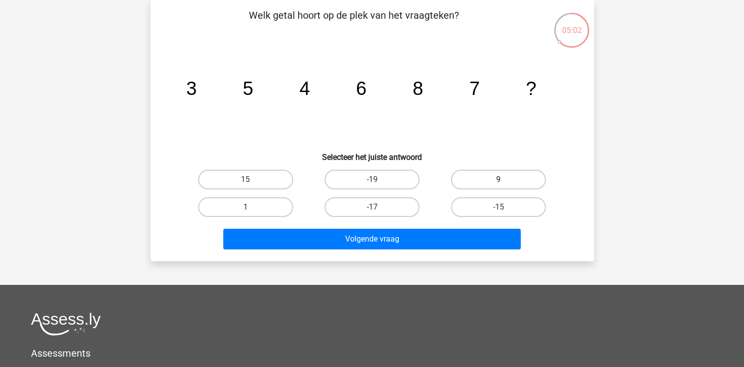
click at [475, 180] on label "9" at bounding box center [498, 180] width 95 height 20
click at [499, 180] on input "9" at bounding box center [502, 183] width 6 height 6
radio input "true"
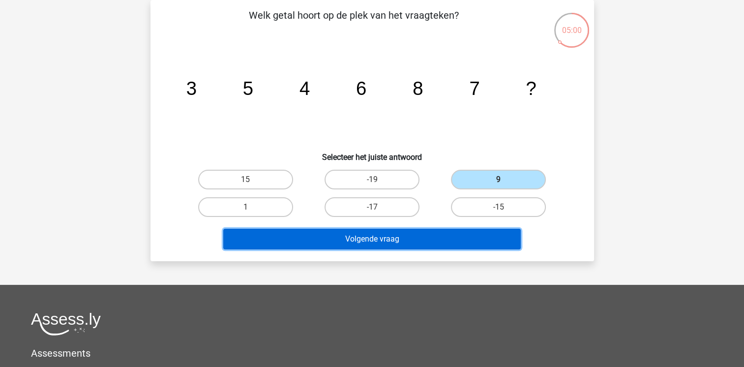
click at [323, 244] on button "Volgende vraag" at bounding box center [372, 239] width 298 height 21
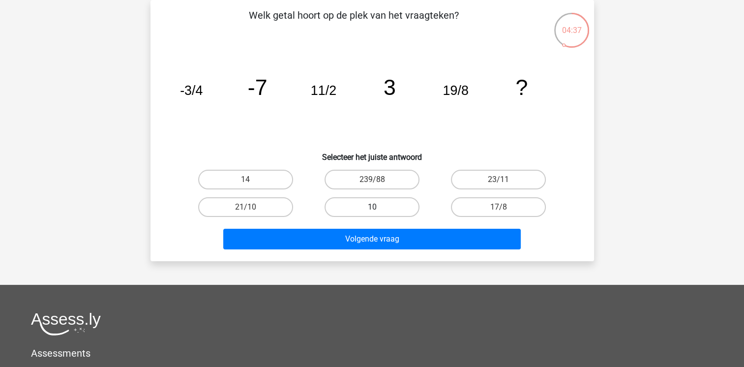
click at [365, 199] on label "10" at bounding box center [372, 207] width 95 height 20
click at [372, 207] on input "10" at bounding box center [375, 210] width 6 height 6
radio input "true"
click at [243, 208] on label "21/10" at bounding box center [245, 207] width 95 height 20
click at [245, 208] on input "21/10" at bounding box center [248, 210] width 6 height 6
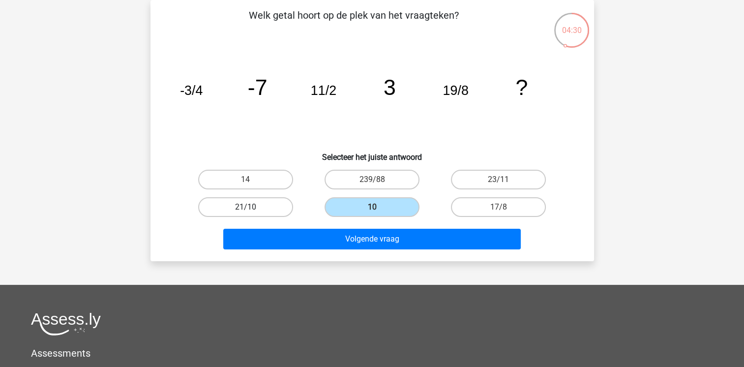
radio input "true"
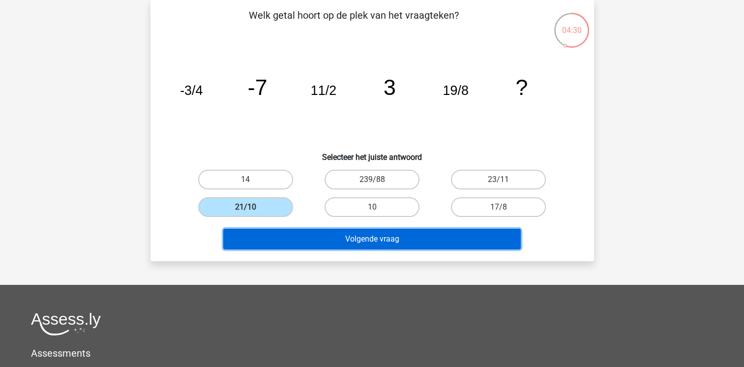
click at [264, 231] on button "Volgende vraag" at bounding box center [372, 239] width 298 height 21
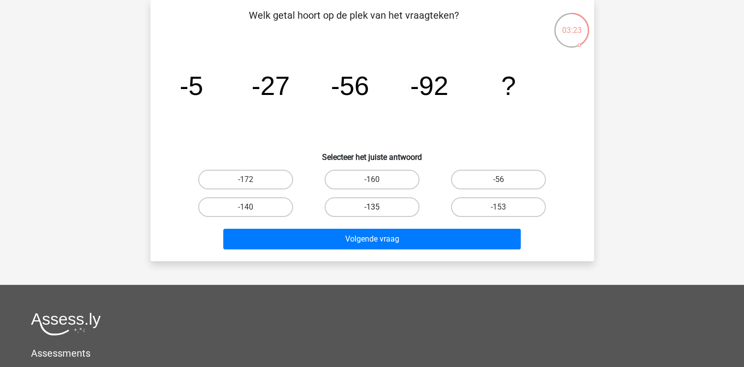
click at [369, 206] on label "-135" at bounding box center [372, 207] width 95 height 20
click at [372, 207] on input "-135" at bounding box center [375, 210] width 6 height 6
radio input "true"
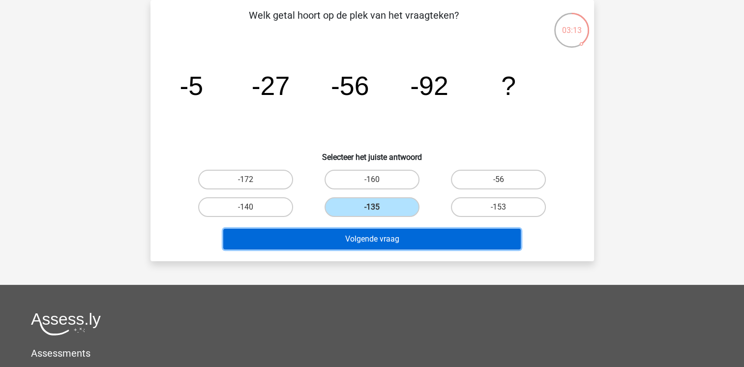
click at [353, 232] on button "Volgende vraag" at bounding box center [372, 239] width 298 height 21
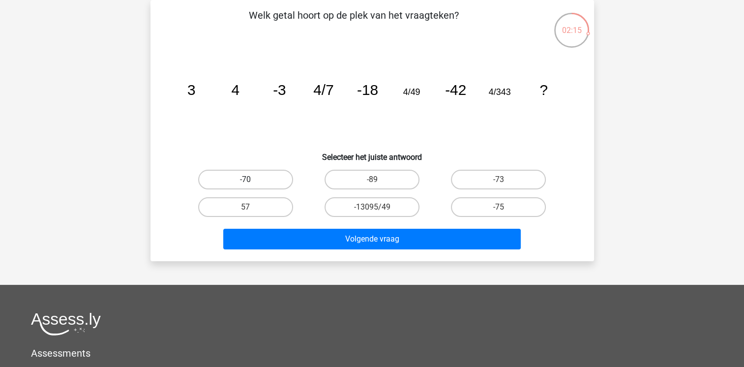
click at [228, 174] on label "-70" at bounding box center [245, 180] width 95 height 20
click at [245, 180] on input "-70" at bounding box center [248, 183] width 6 height 6
radio input "true"
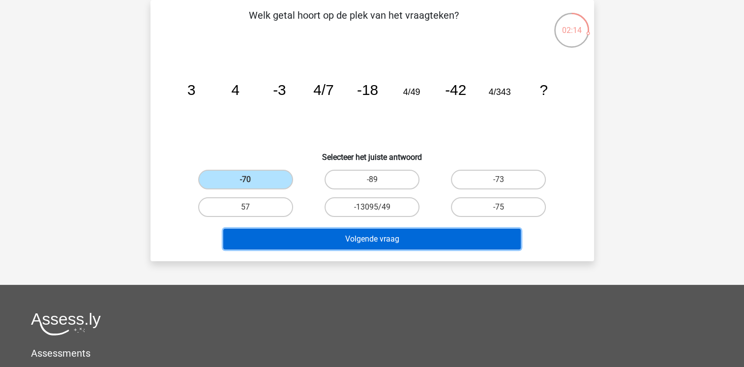
click at [348, 237] on button "Volgende vraag" at bounding box center [372, 239] width 298 height 21
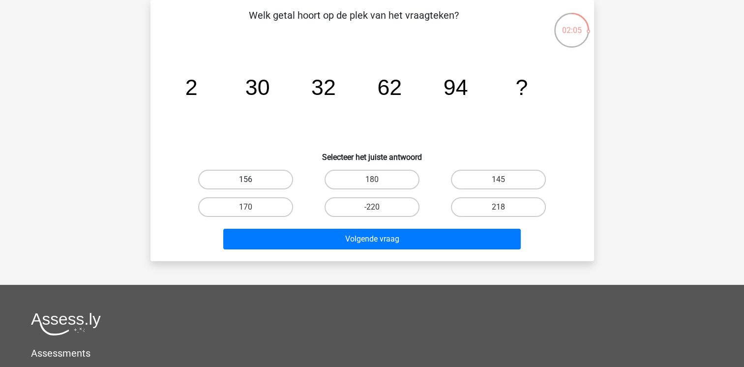
click at [271, 179] on label "156" at bounding box center [245, 180] width 95 height 20
click at [252, 180] on input "156" at bounding box center [248, 183] width 6 height 6
radio input "true"
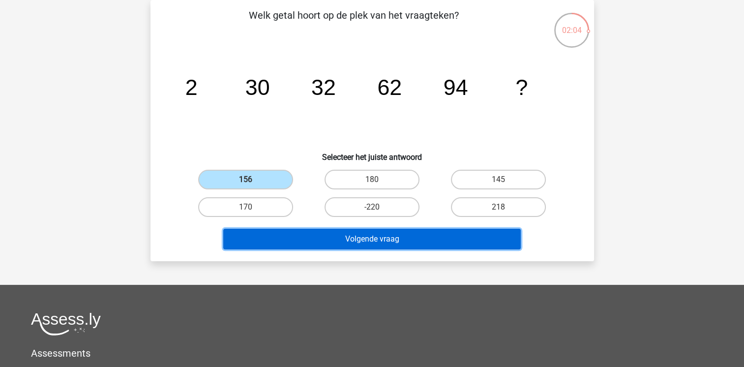
click at [343, 237] on button "Volgende vraag" at bounding box center [372, 239] width 298 height 21
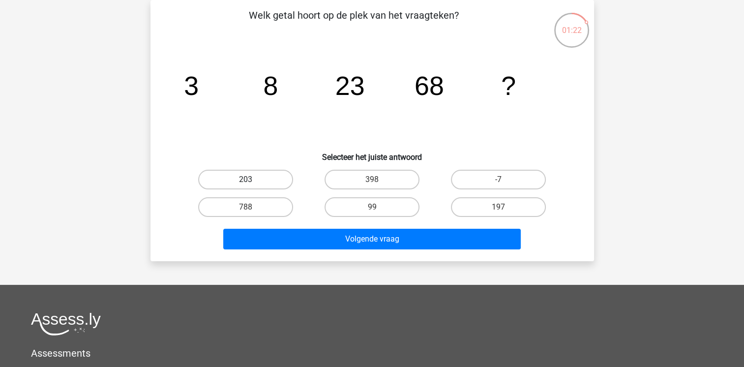
click at [273, 176] on label "203" at bounding box center [245, 180] width 95 height 20
click at [252, 180] on input "203" at bounding box center [248, 183] width 6 height 6
radio input "true"
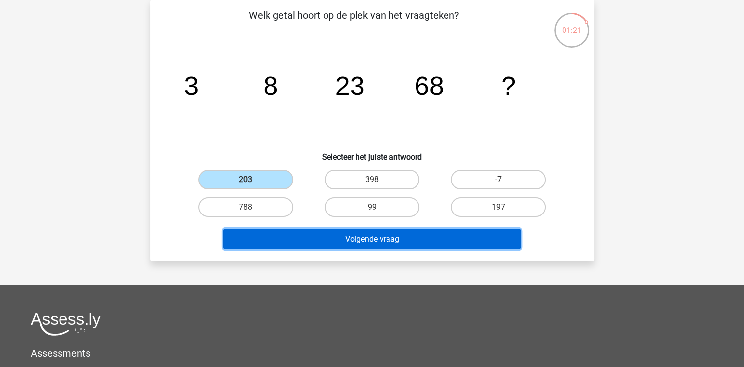
click at [358, 234] on button "Volgende vraag" at bounding box center [372, 239] width 298 height 21
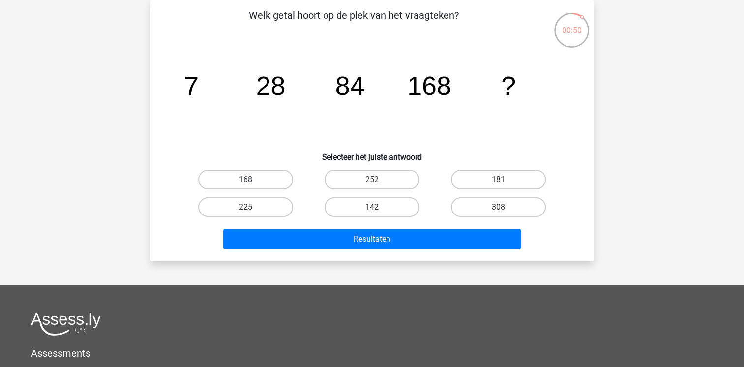
click at [220, 175] on label "168" at bounding box center [245, 180] width 95 height 20
click at [245, 180] on input "168" at bounding box center [248, 183] width 6 height 6
radio input "true"
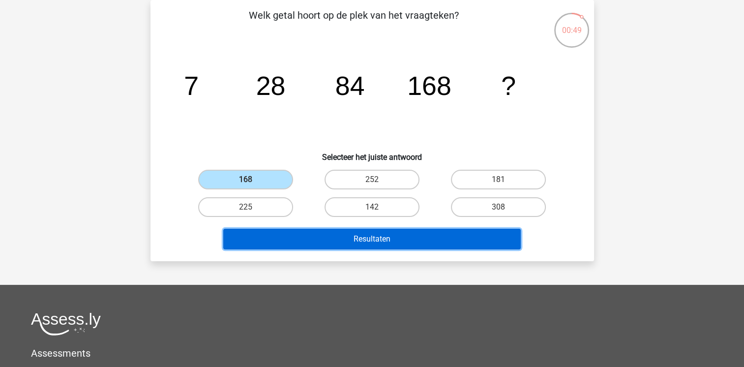
click at [286, 231] on button "Resultaten" at bounding box center [372, 239] width 298 height 21
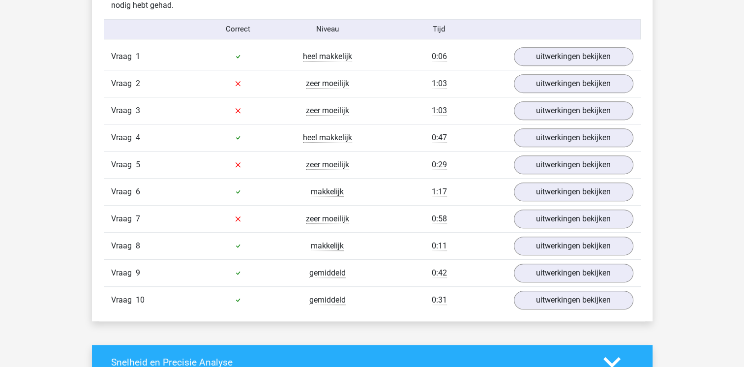
scroll to position [590, 0]
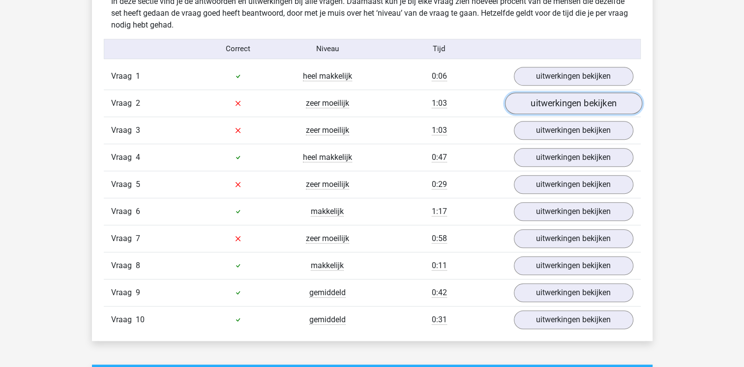
click at [592, 102] on link "uitwerkingen bekijken" at bounding box center [573, 103] width 137 height 22
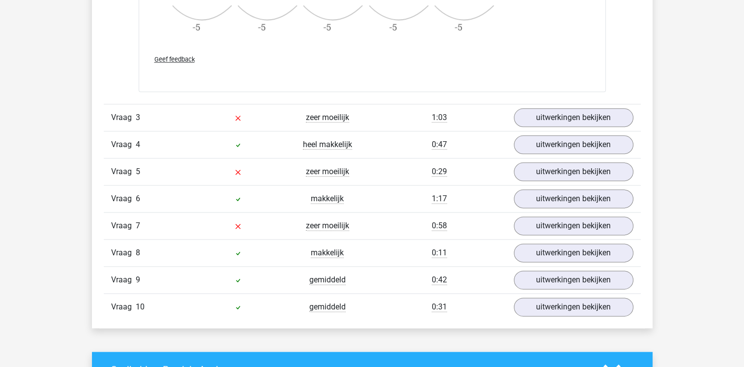
scroll to position [1220, 0]
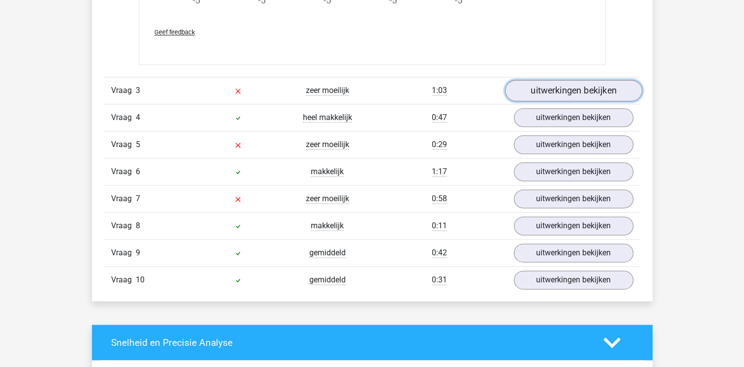
click at [593, 94] on link "uitwerkingen bekijken" at bounding box center [573, 91] width 137 height 22
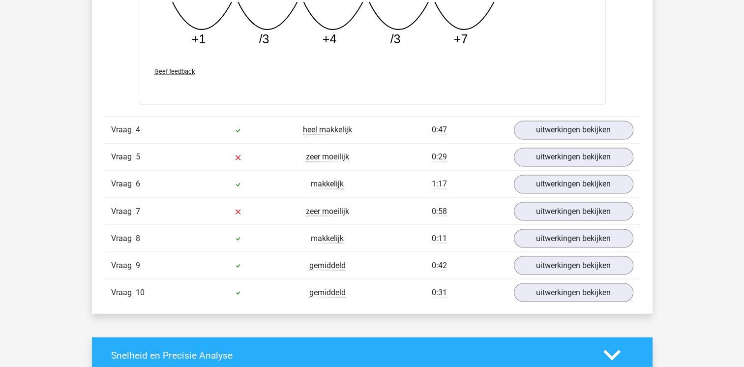
scroll to position [1672, 0]
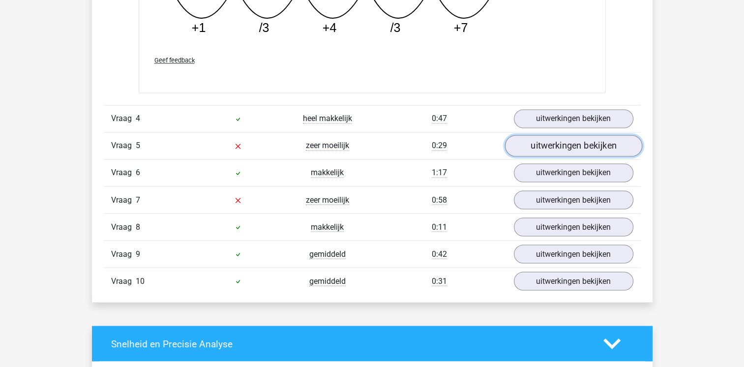
click at [576, 141] on link "uitwerkingen bekijken" at bounding box center [573, 146] width 137 height 22
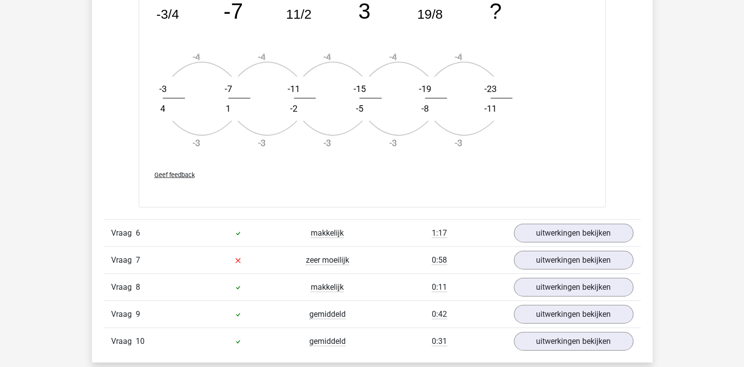
scroll to position [2204, 0]
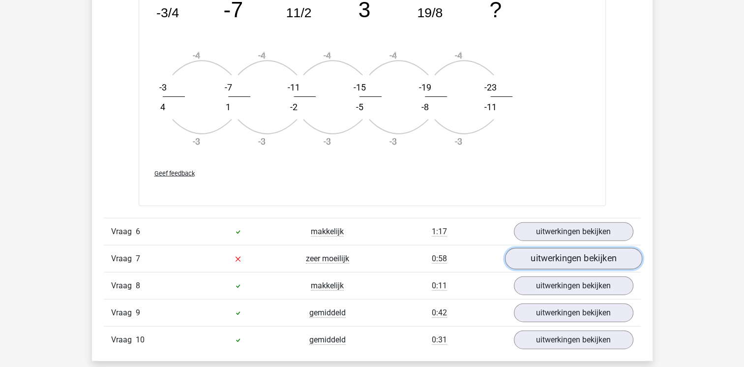
click at [566, 263] on link "uitwerkingen bekijken" at bounding box center [573, 259] width 137 height 22
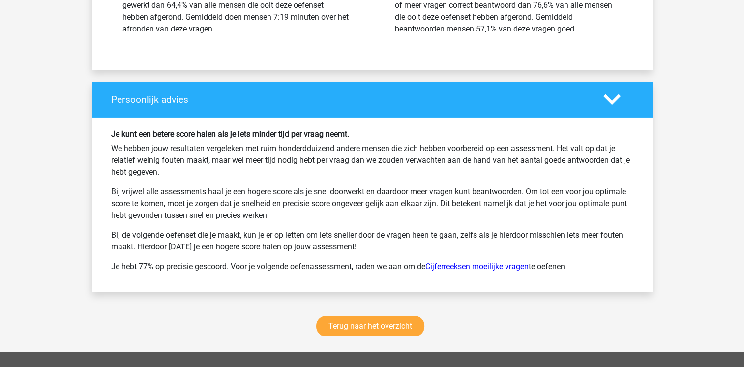
scroll to position [3365, 0]
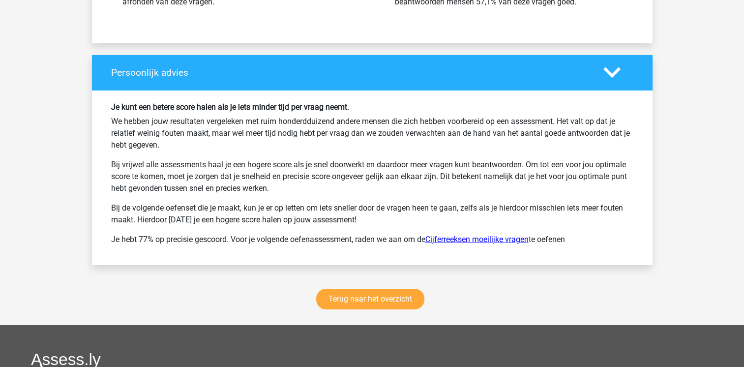
click at [490, 235] on link "Cijferreeksen moeilijke vragen" at bounding box center [476, 239] width 103 height 9
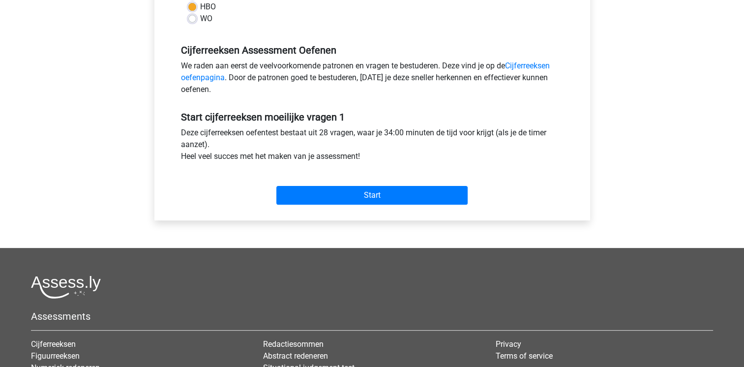
scroll to position [275, 0]
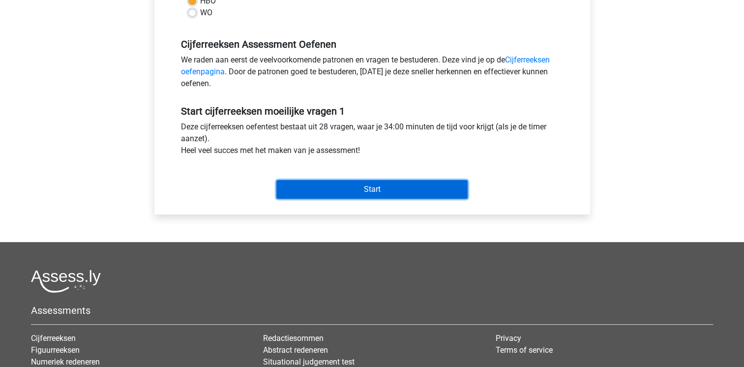
click at [436, 196] on input "Start" at bounding box center [371, 189] width 191 height 19
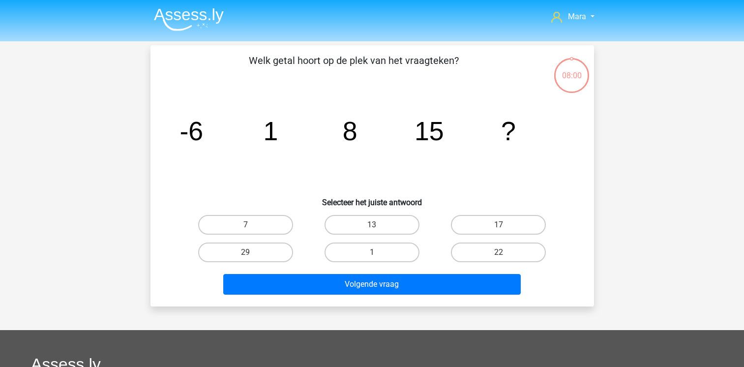
scroll to position [45, 0]
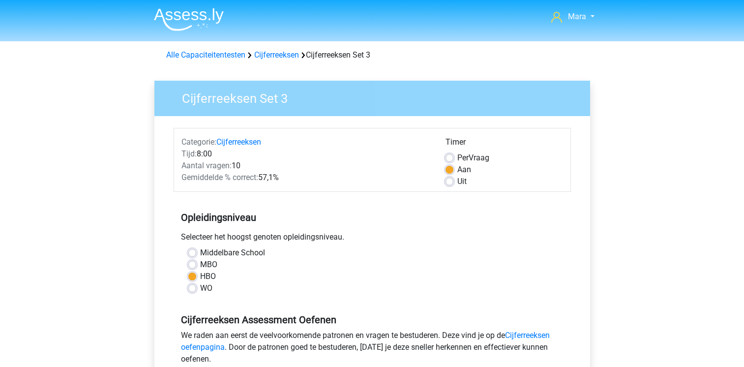
scroll to position [197, 0]
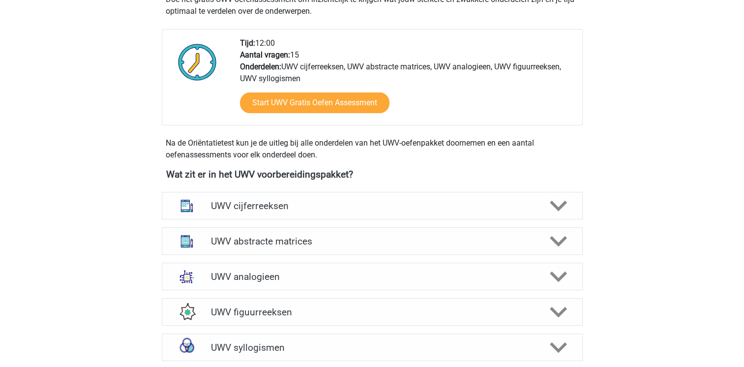
scroll to position [353, 0]
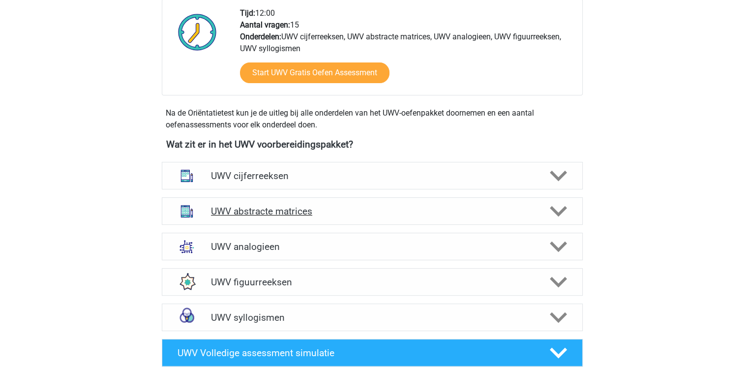
click at [560, 217] on icon at bounding box center [558, 211] width 17 height 17
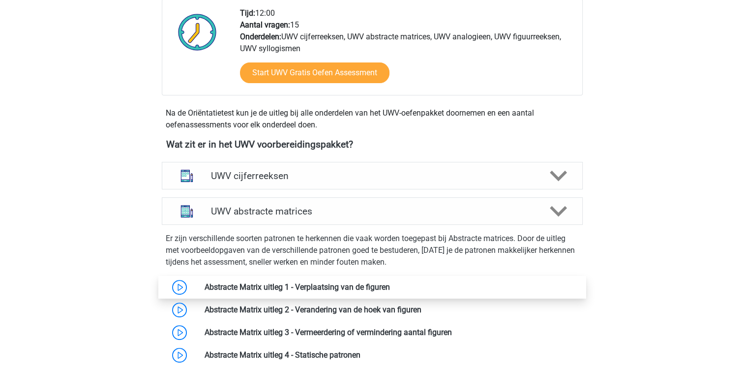
click at [390, 292] on link at bounding box center [390, 286] width 0 height 9
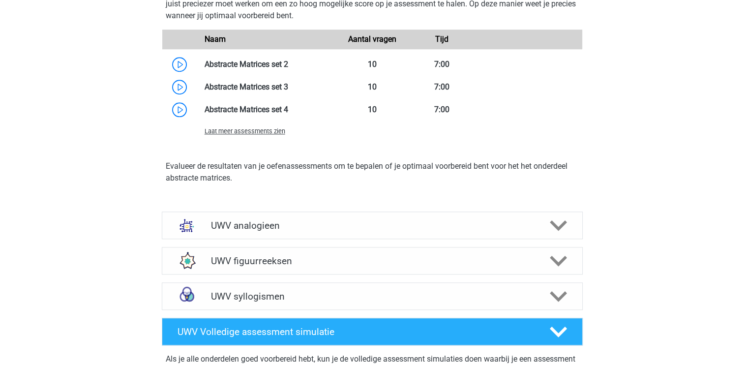
scroll to position [982, 0]
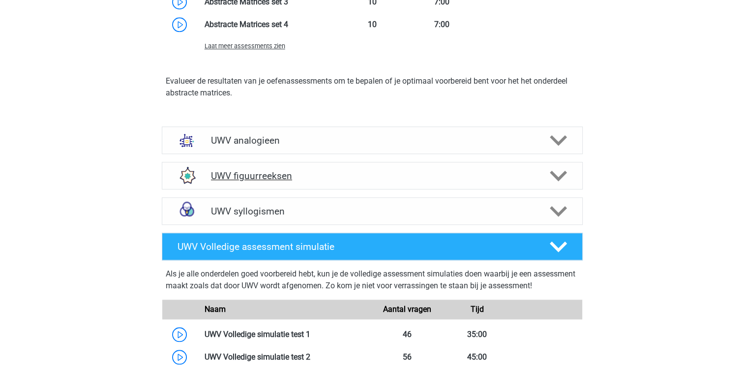
click at [326, 182] on h4 "UWV figuurreeksen" at bounding box center [372, 175] width 322 height 11
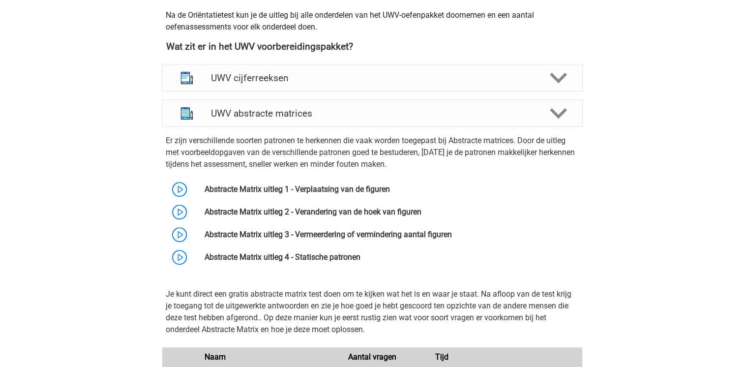
scroll to position [451, 0]
click at [547, 121] on div at bounding box center [557, 112] width 33 height 17
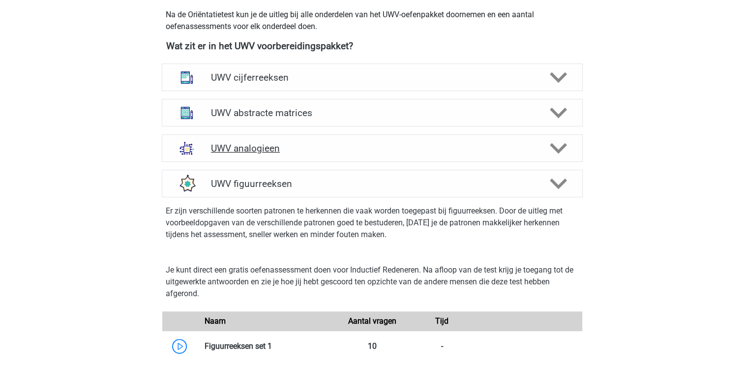
click at [555, 154] on polygon at bounding box center [558, 148] width 17 height 11
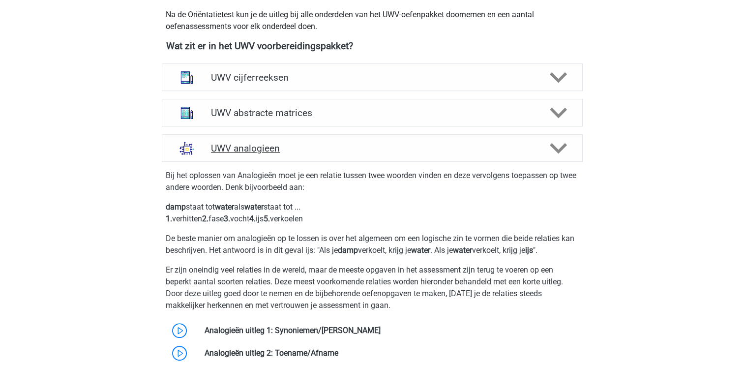
click at [555, 154] on polygon at bounding box center [558, 148] width 17 height 11
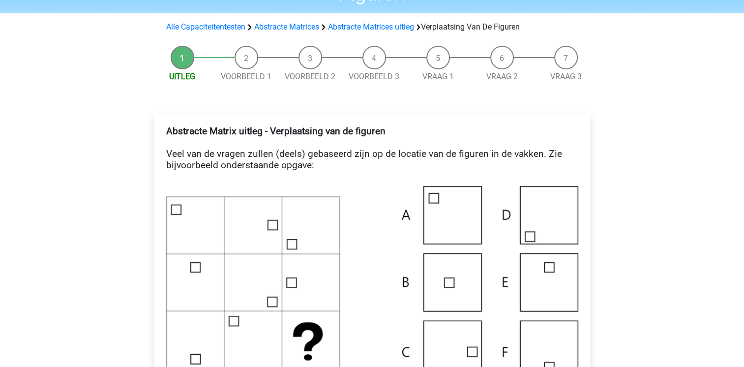
scroll to position [79, 0]
